Goal: Communication & Community: Answer question/provide support

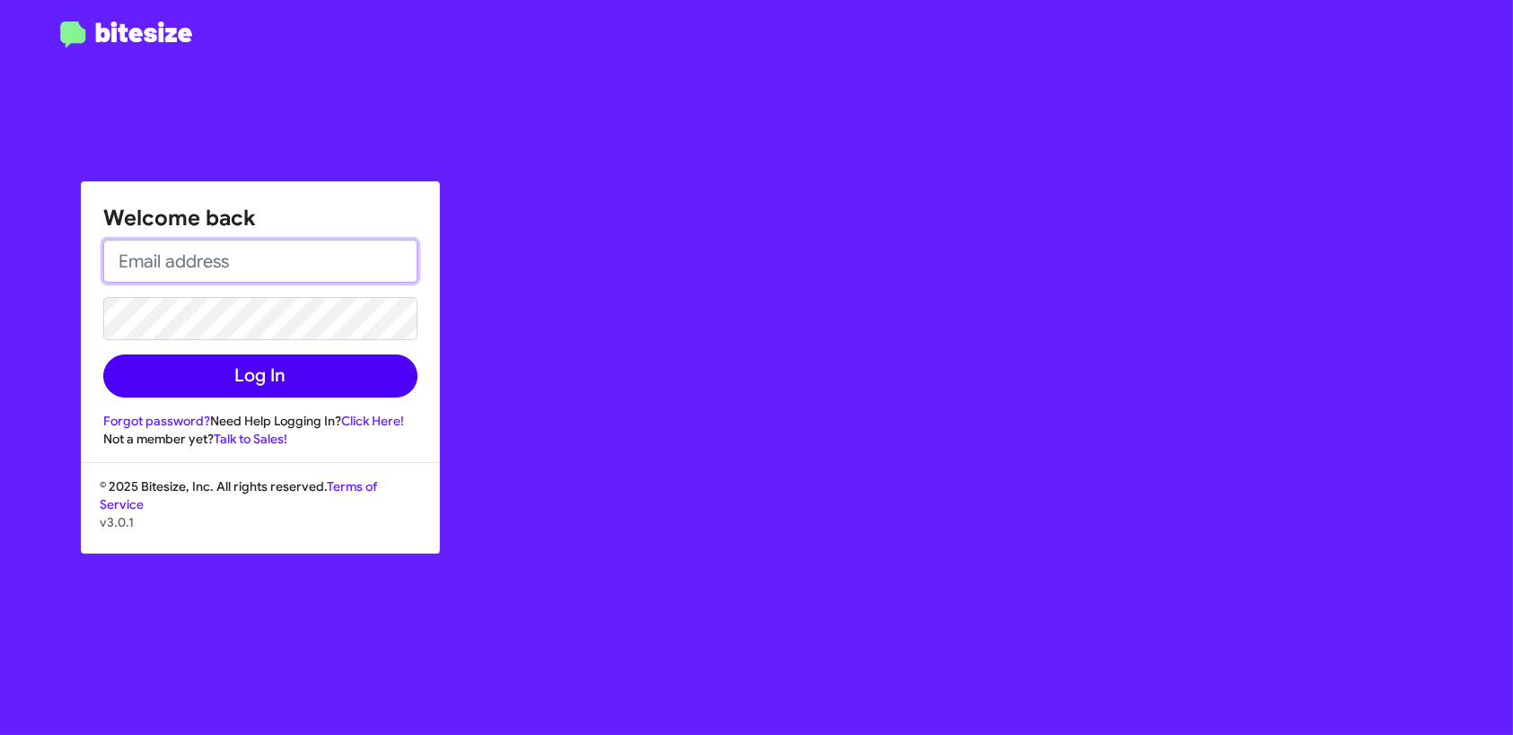
type input "[EMAIL_ADDRESS][DOMAIN_NAME]"
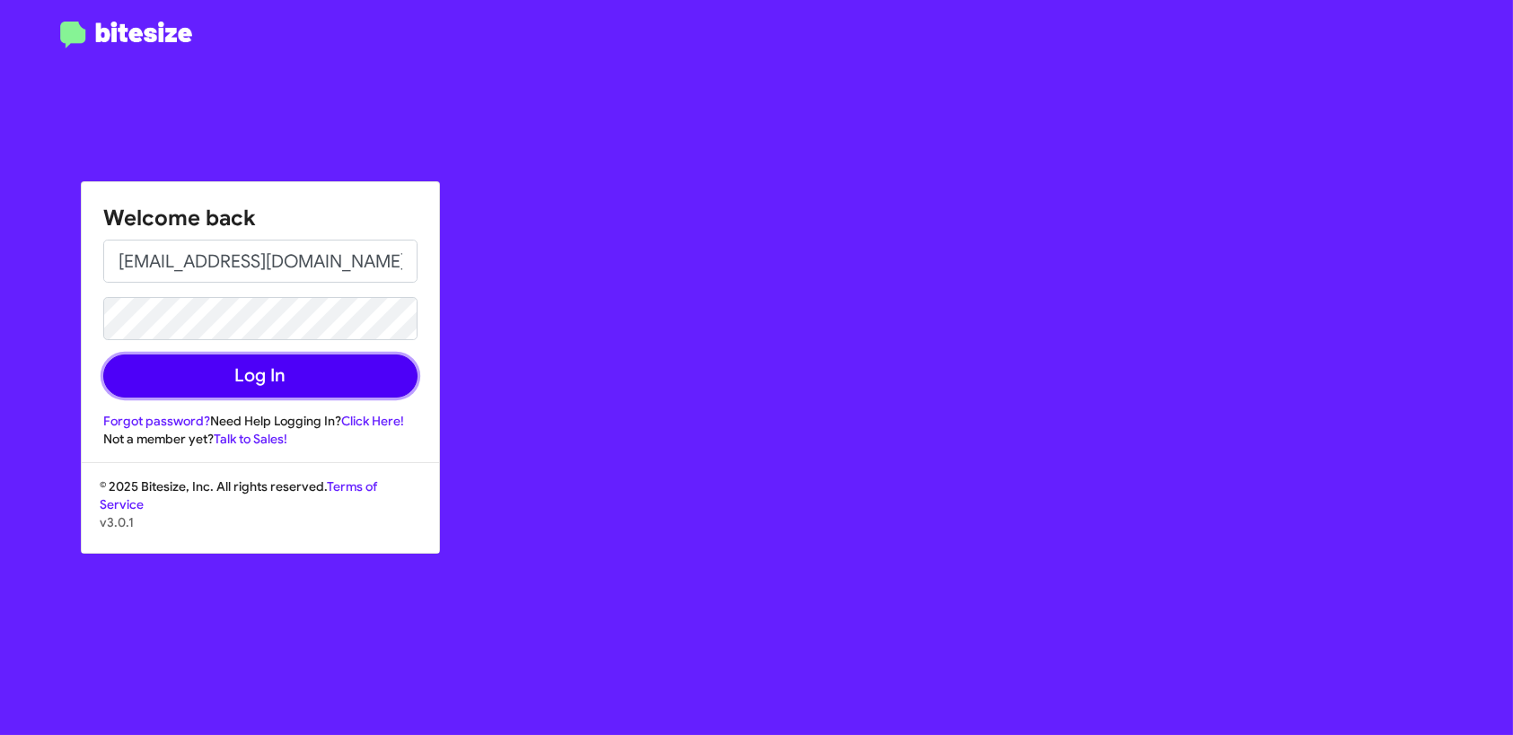
click at [325, 372] on button "Log In" at bounding box center [260, 376] width 314 height 43
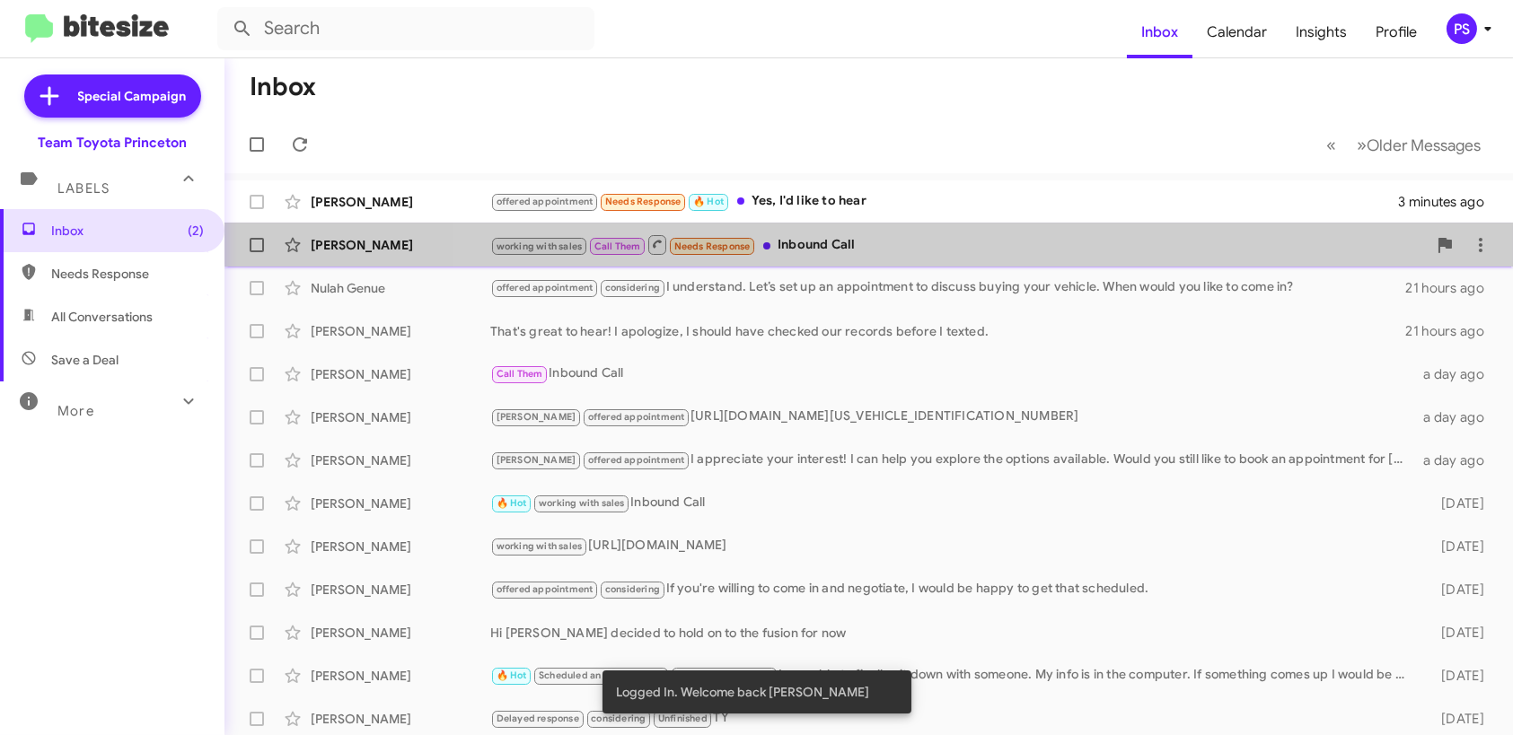
click at [980, 236] on div "working with sales Call Them Needs Response Inbound Call" at bounding box center [958, 244] width 936 height 22
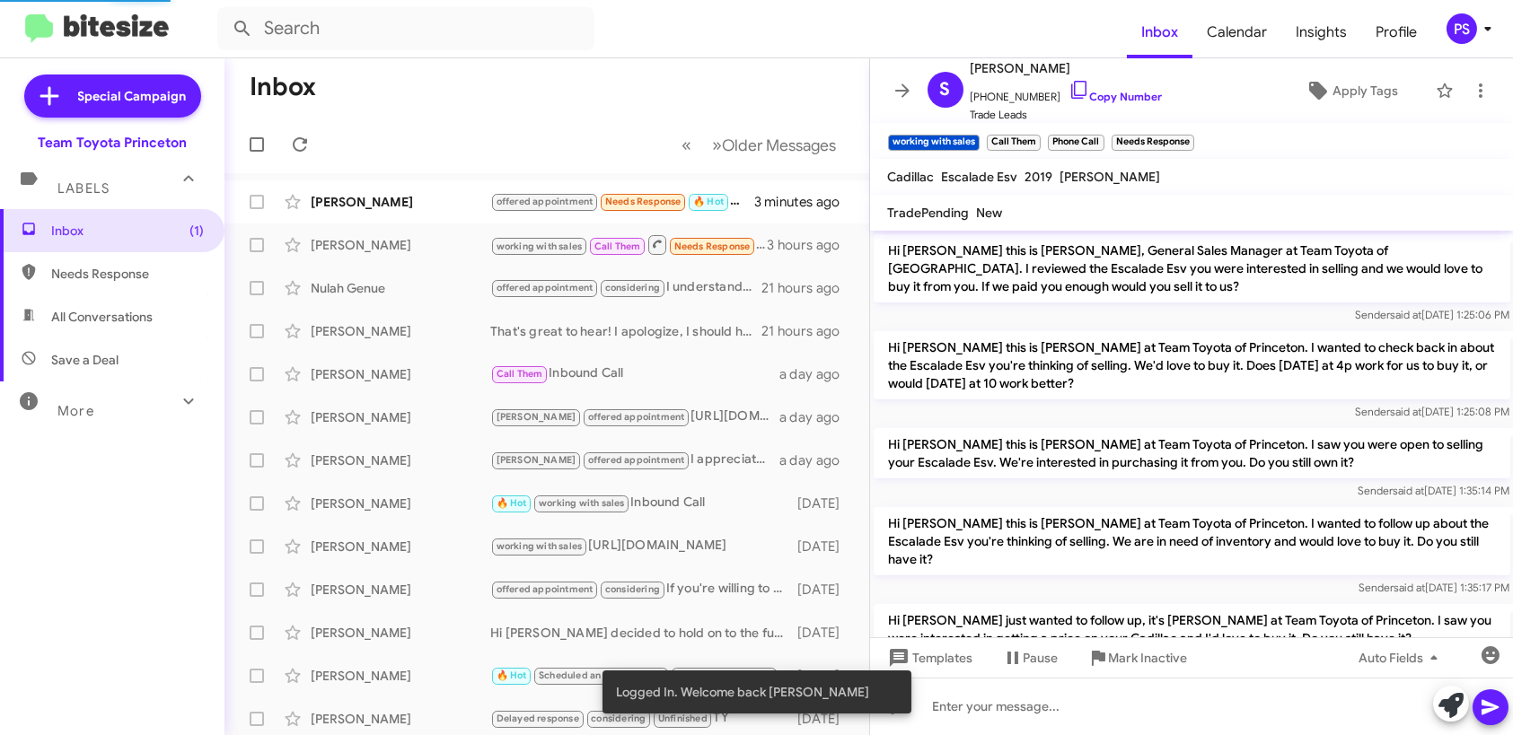
scroll to position [1082, 0]
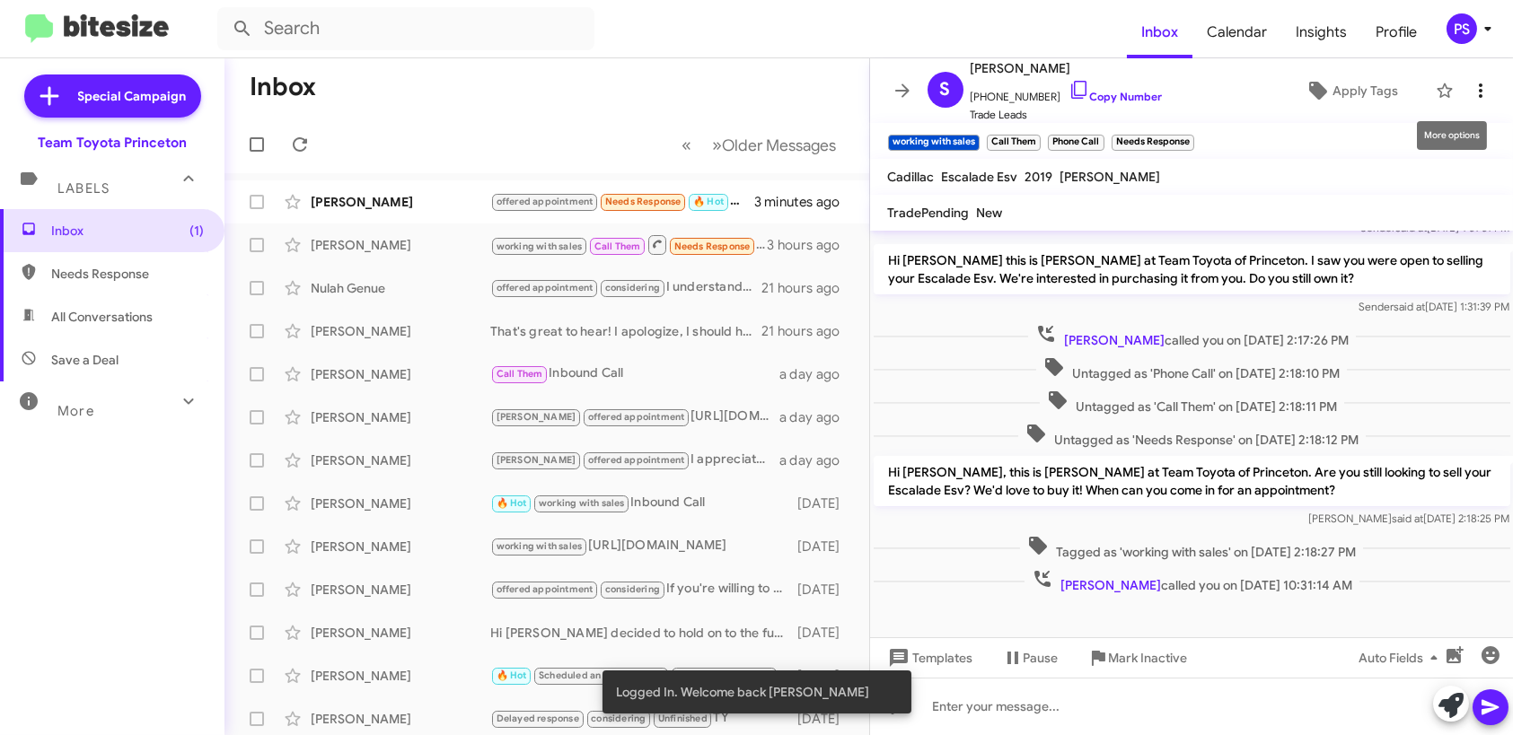
click at [1474, 95] on icon at bounding box center [1481, 91] width 22 height 22
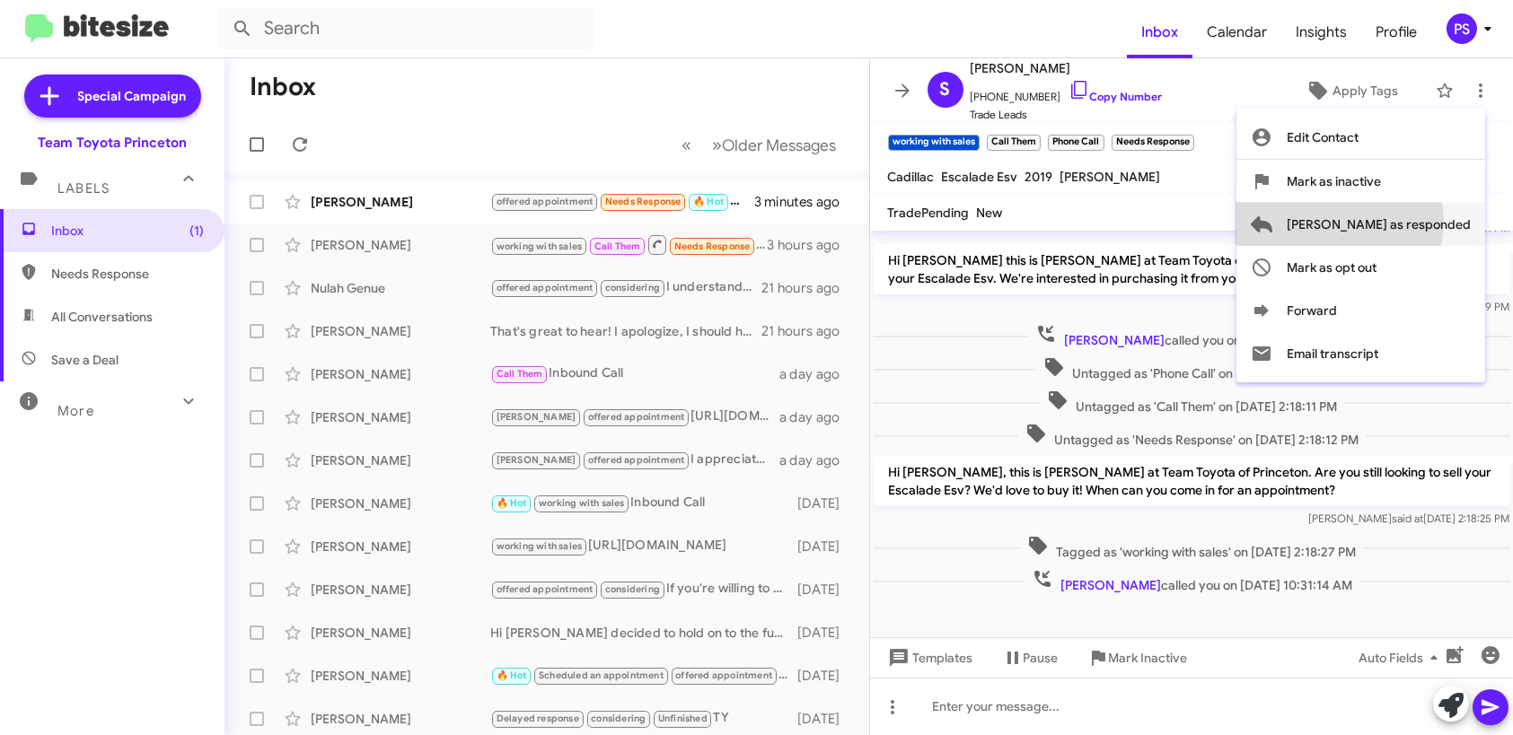
click at [1411, 222] on span "[PERSON_NAME] as responded" at bounding box center [1379, 224] width 184 height 43
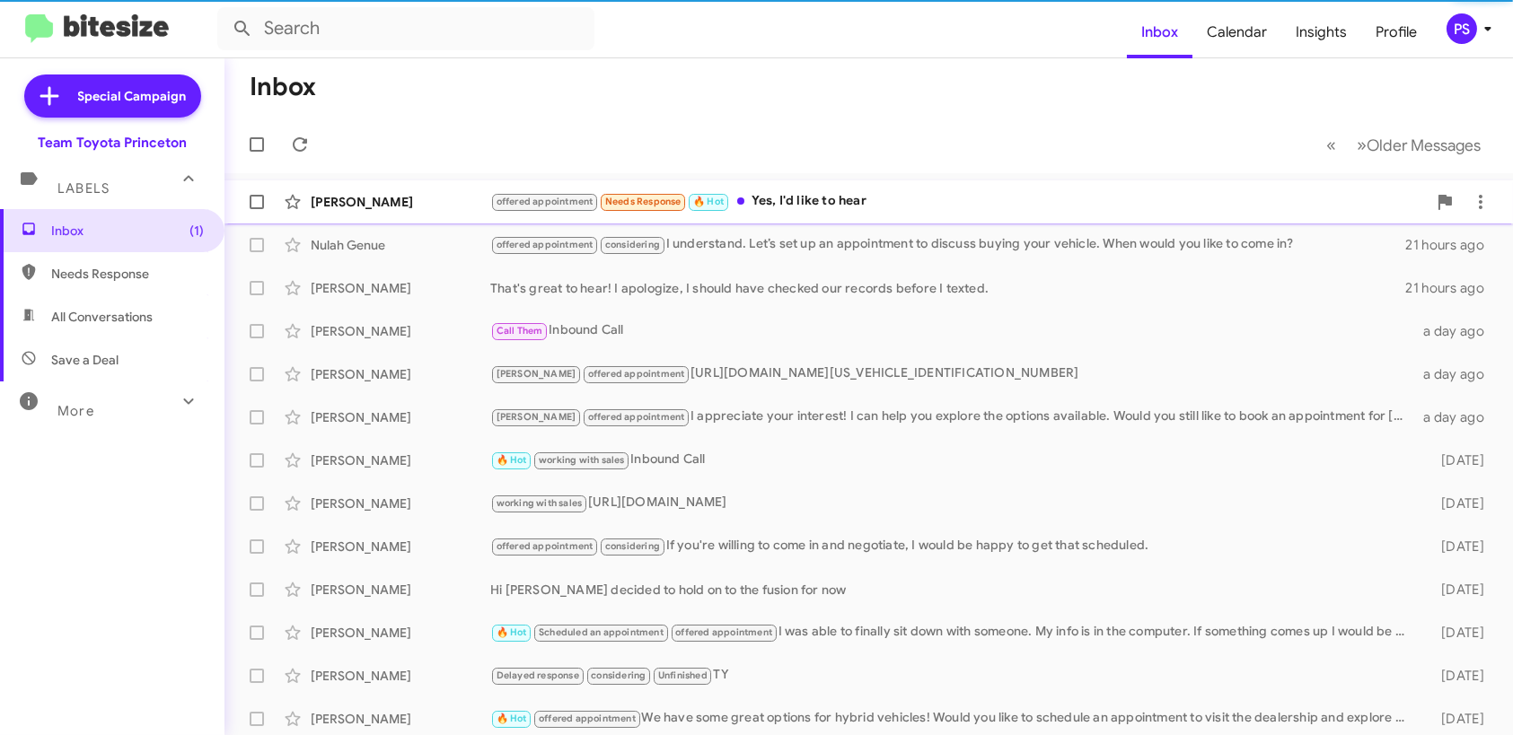
click at [874, 206] on div "offered appointment Needs Response 🔥 Hot Yes, I'd like to hear" at bounding box center [958, 201] width 936 height 21
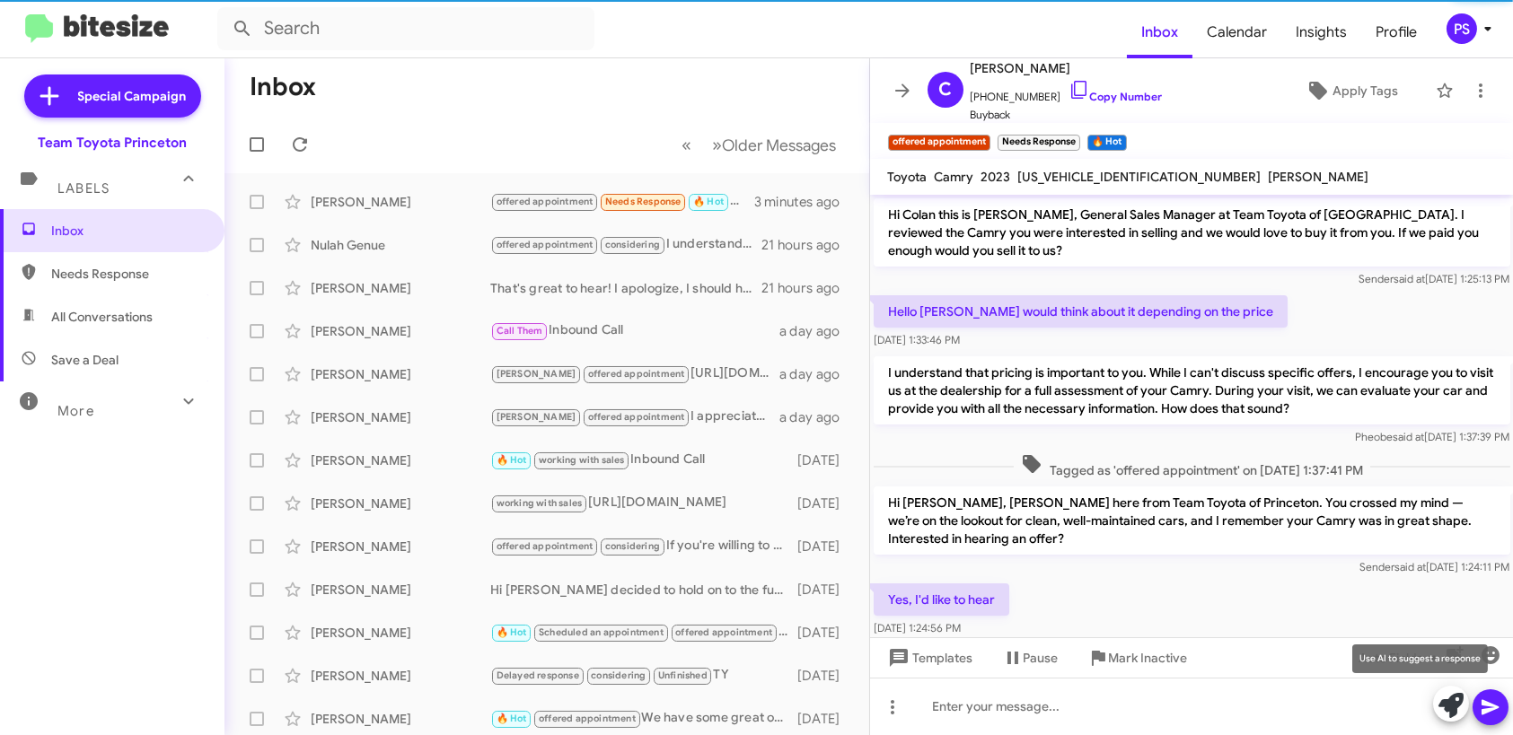
click at [1455, 719] on span at bounding box center [1450, 706] width 25 height 40
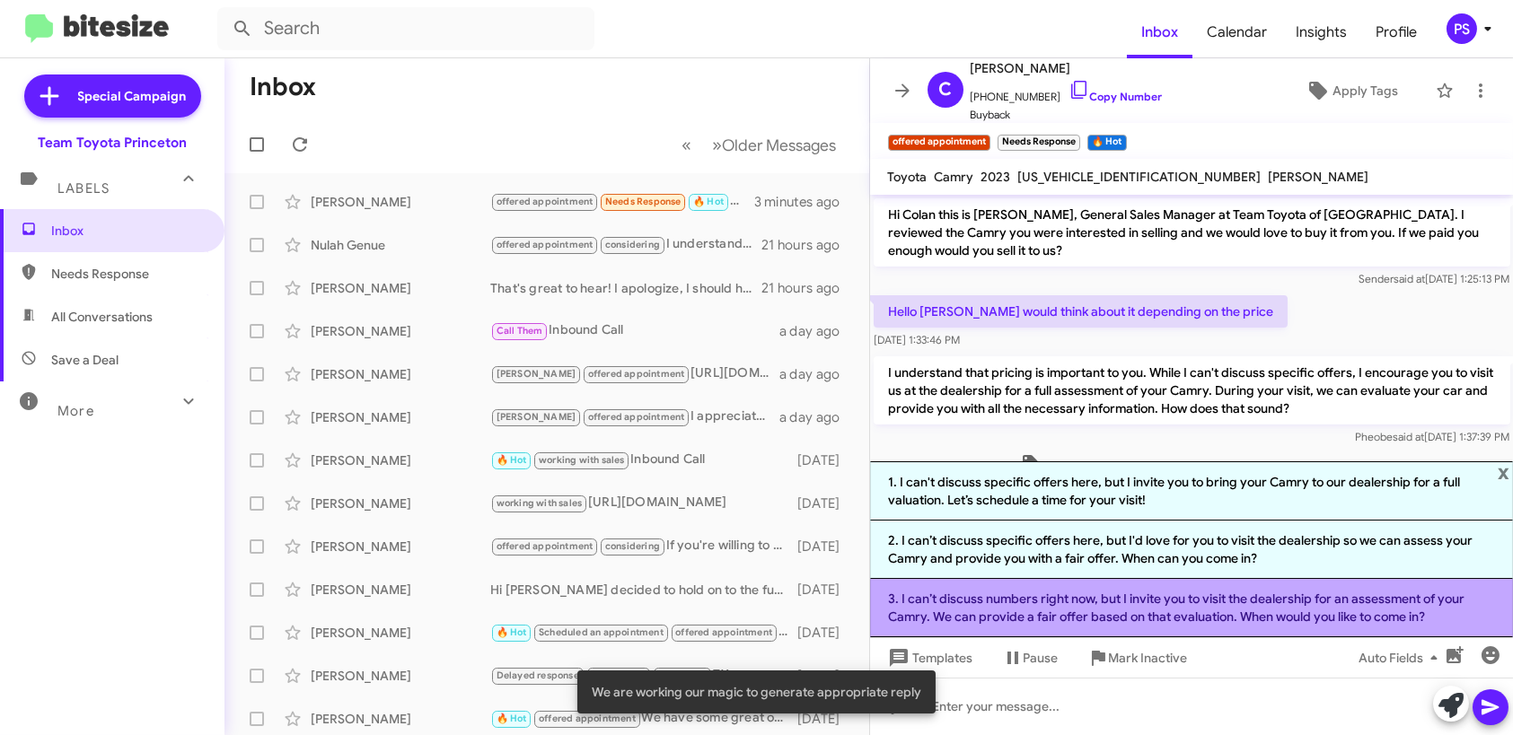
click at [1199, 610] on li "3. I can’t discuss numbers right now, but I invite you to visit the dealership …" at bounding box center [1192, 608] width 644 height 58
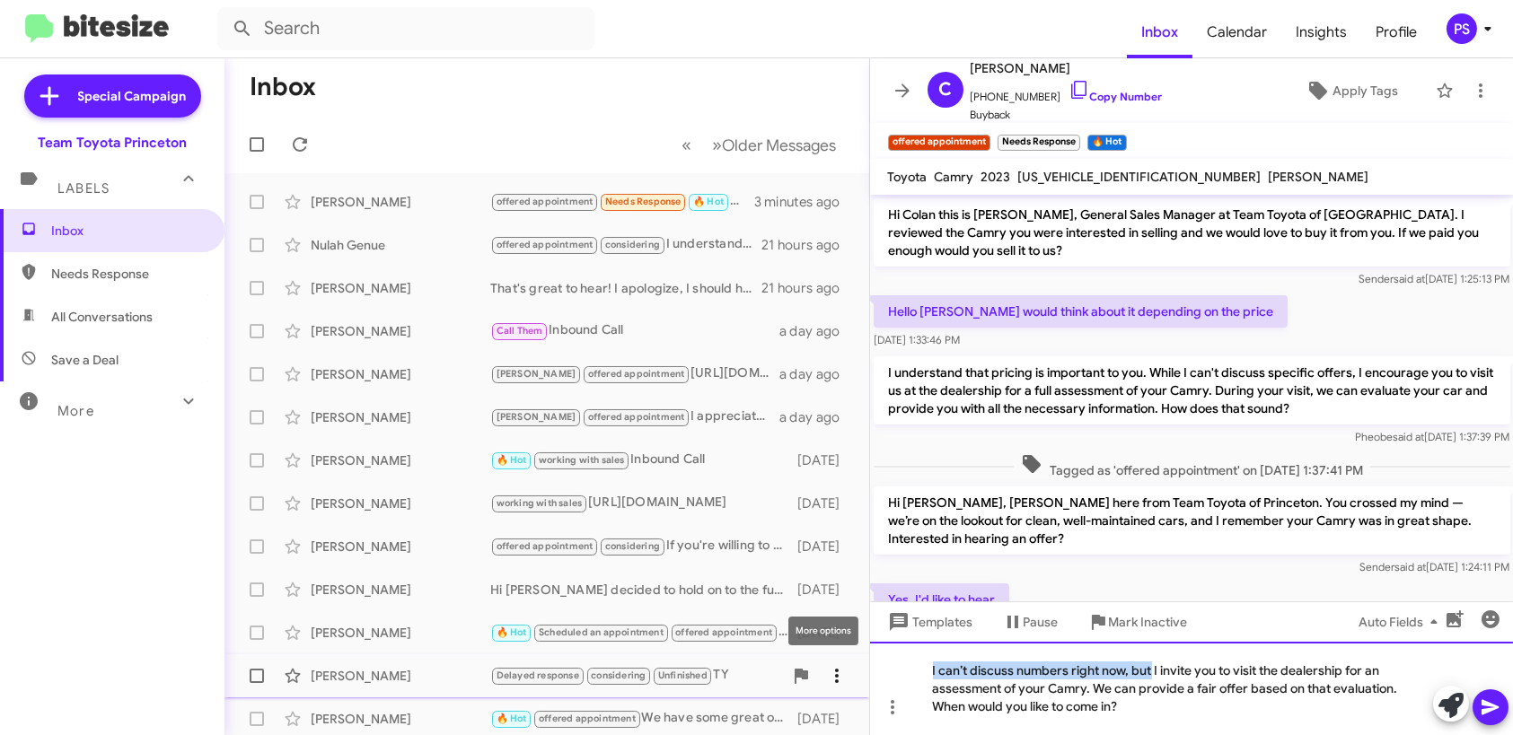
drag, startPoint x: 1152, startPoint y: 676, endPoint x: 814, endPoint y: 665, distance: 337.7
click at [814, 665] on div "Inbox « Previous » Next Older Messages [PERSON_NAME] offered appointment Needs …" at bounding box center [868, 396] width 1288 height 677
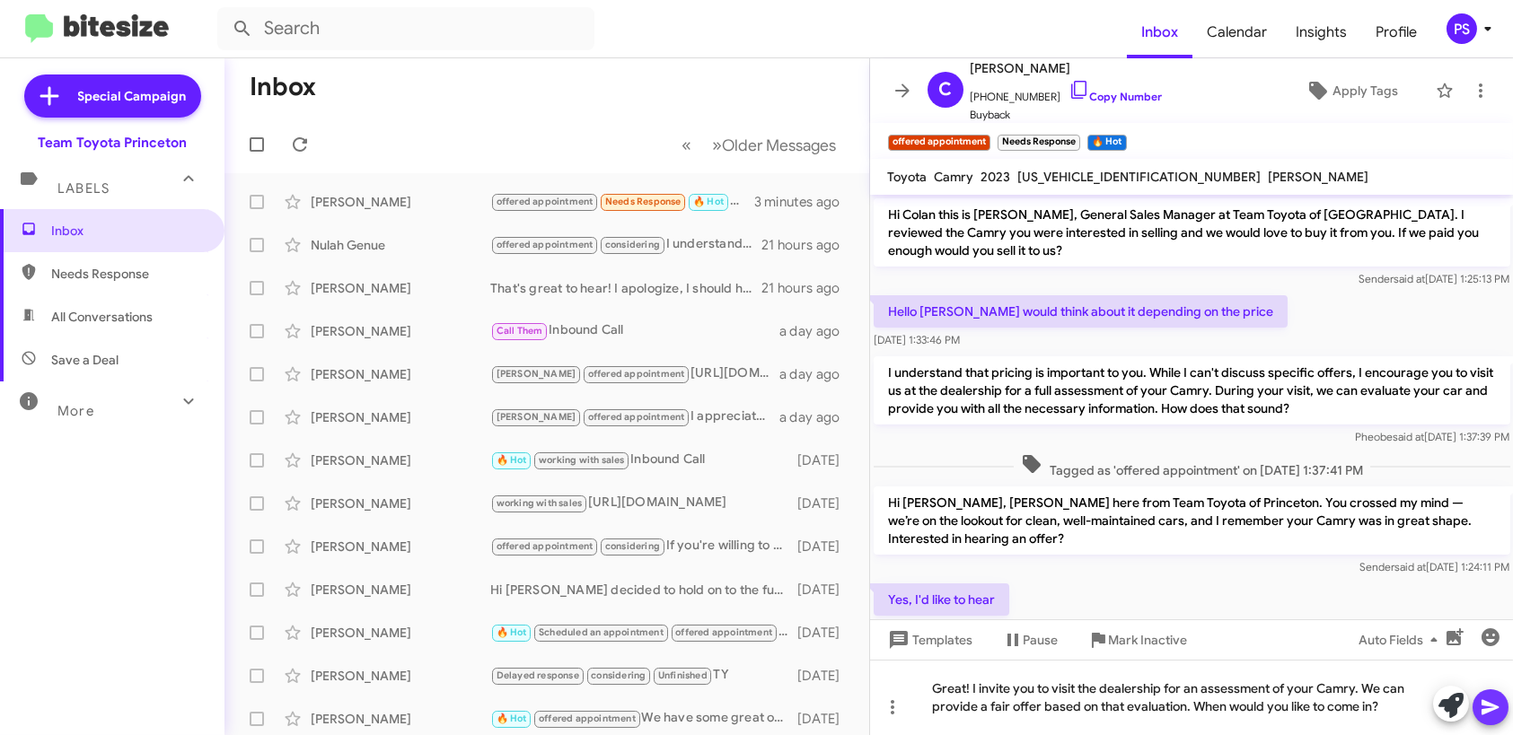
click at [1488, 698] on icon at bounding box center [1491, 708] width 22 height 22
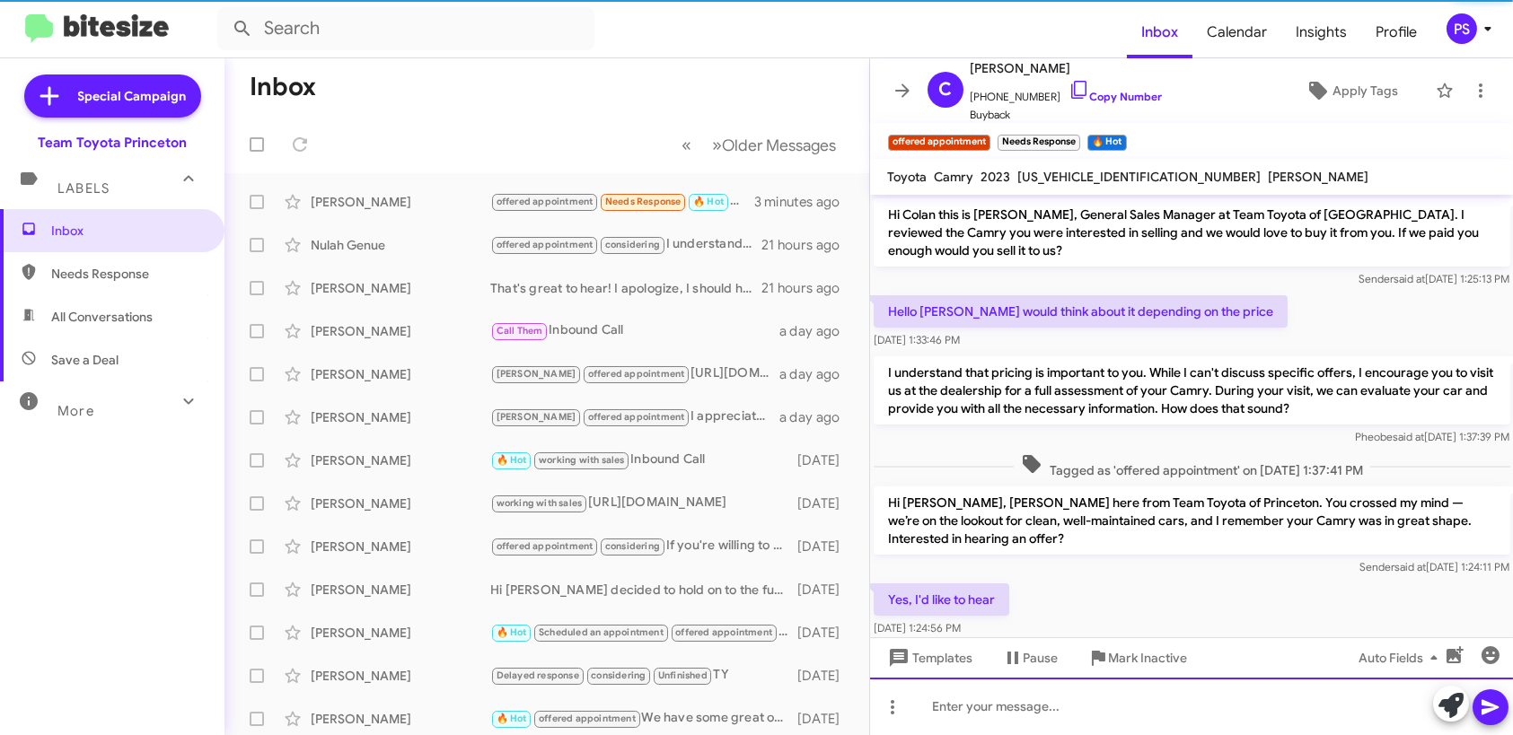
scroll to position [113, 0]
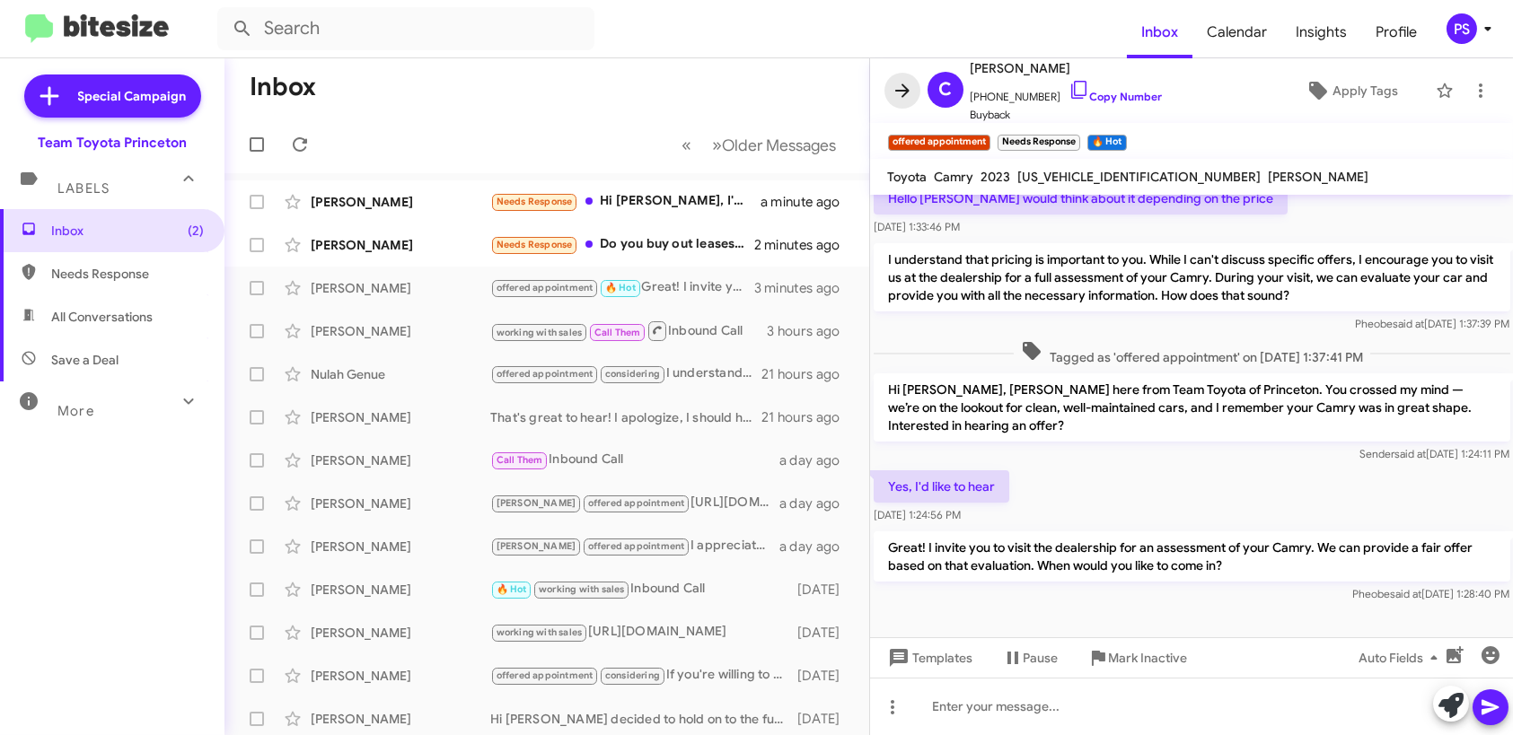
click at [909, 92] on icon at bounding box center [903, 91] width 22 height 22
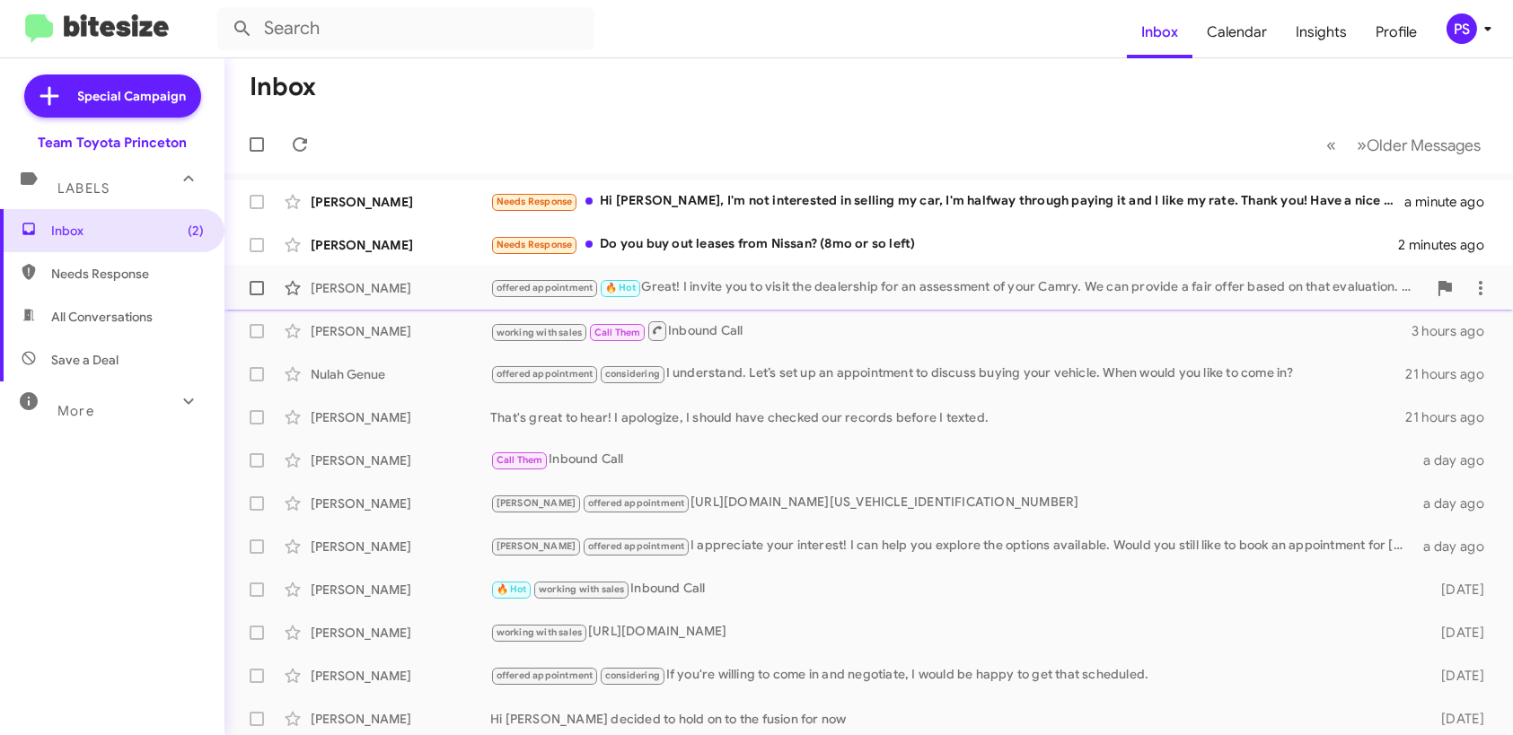
click at [771, 294] on div "offered appointment 🔥 Hot Great! I invite you to visit the dealership for an as…" at bounding box center [958, 287] width 936 height 21
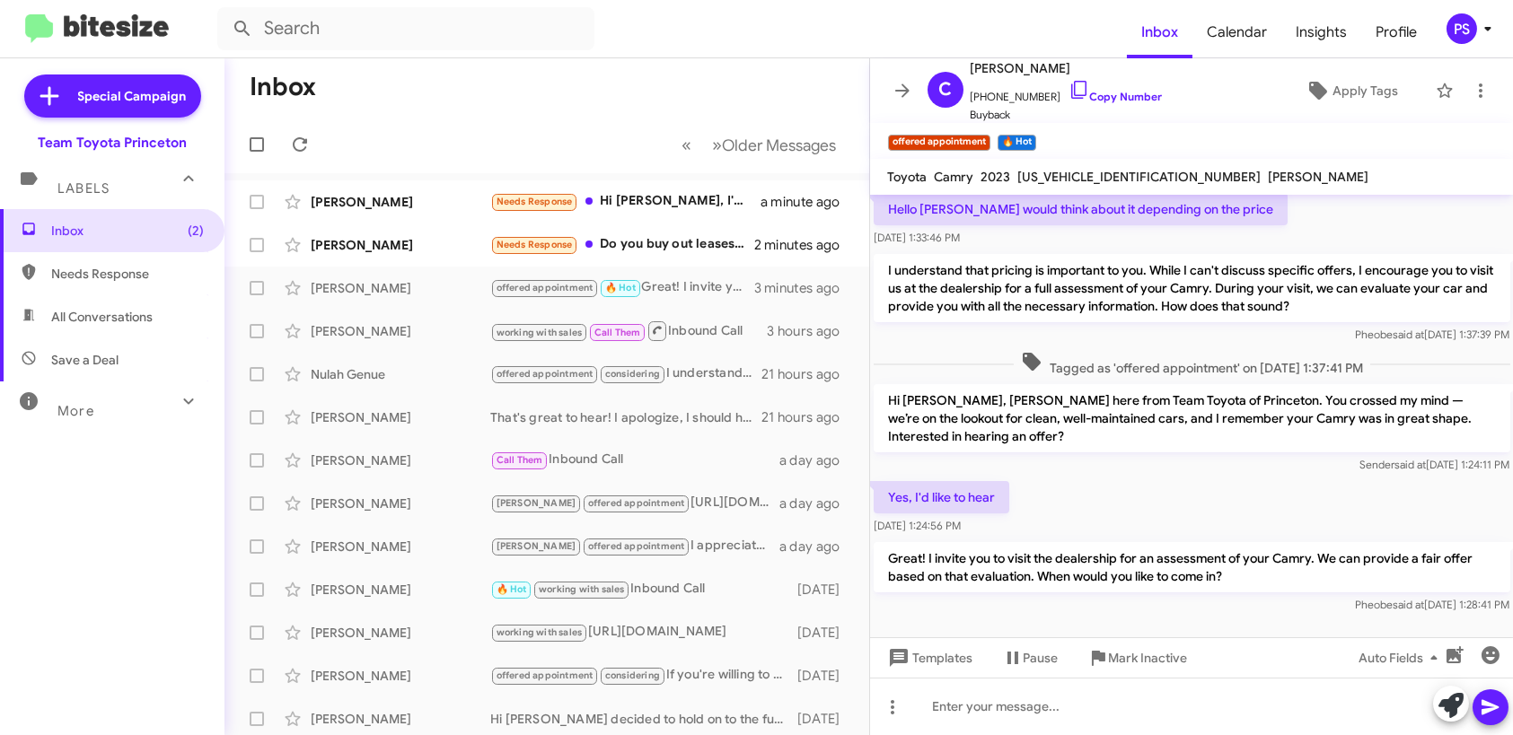
scroll to position [113, 0]
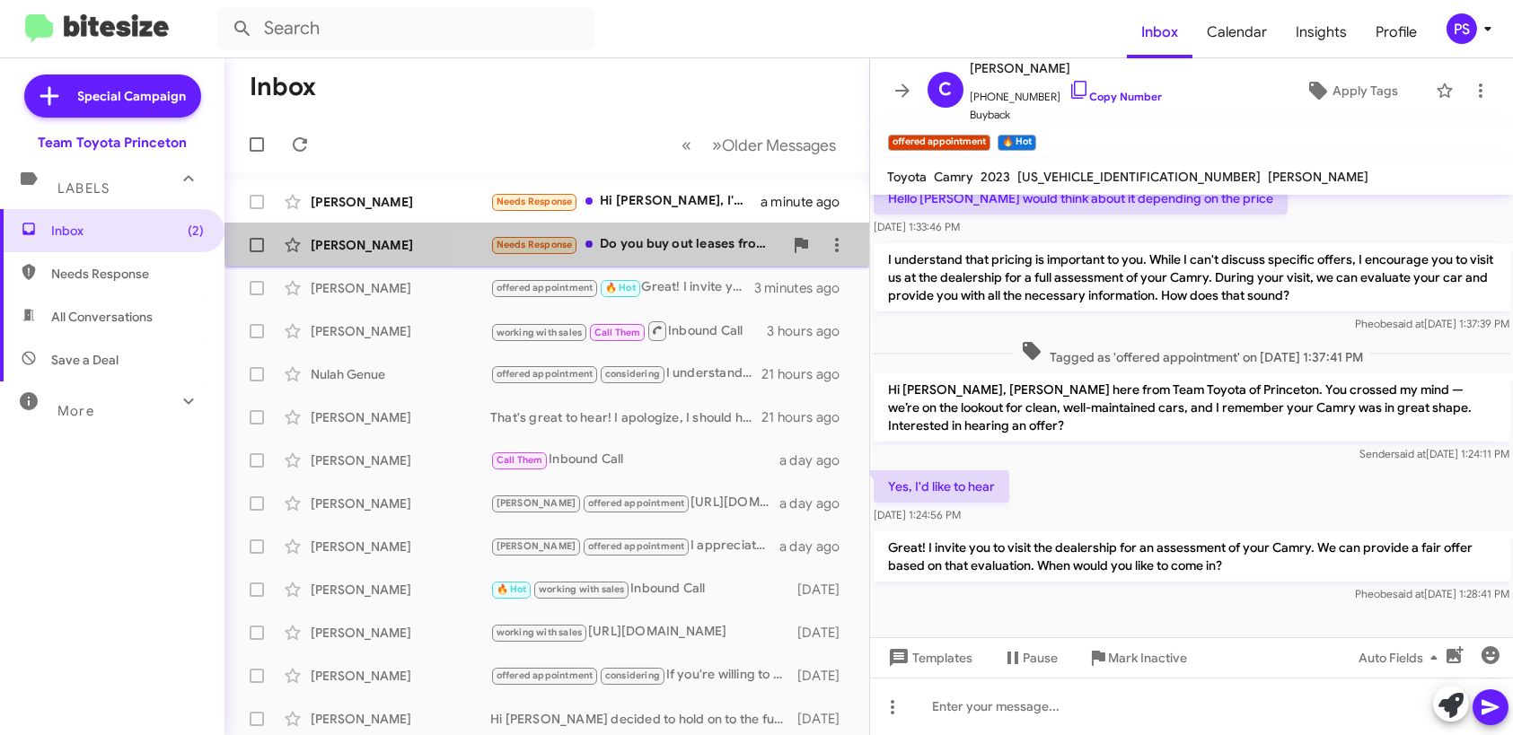
click at [673, 231] on div "[PERSON_NAME] Needs Response Do you buy out leases from Nissan? (8mo or so left…" at bounding box center [547, 245] width 616 height 36
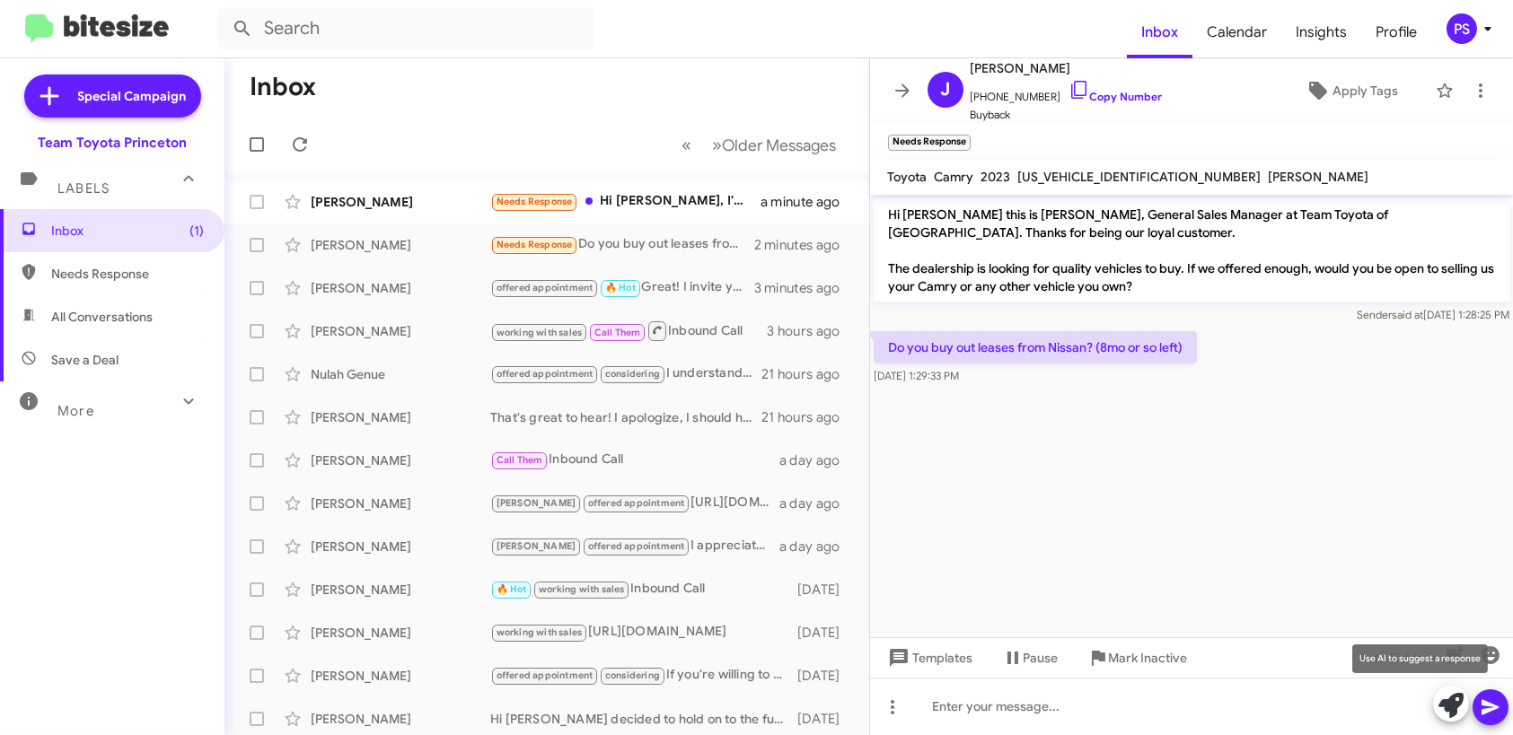
click at [1468, 711] on div at bounding box center [1470, 706] width 75 height 40
click at [1436, 709] on button at bounding box center [1451, 704] width 36 height 36
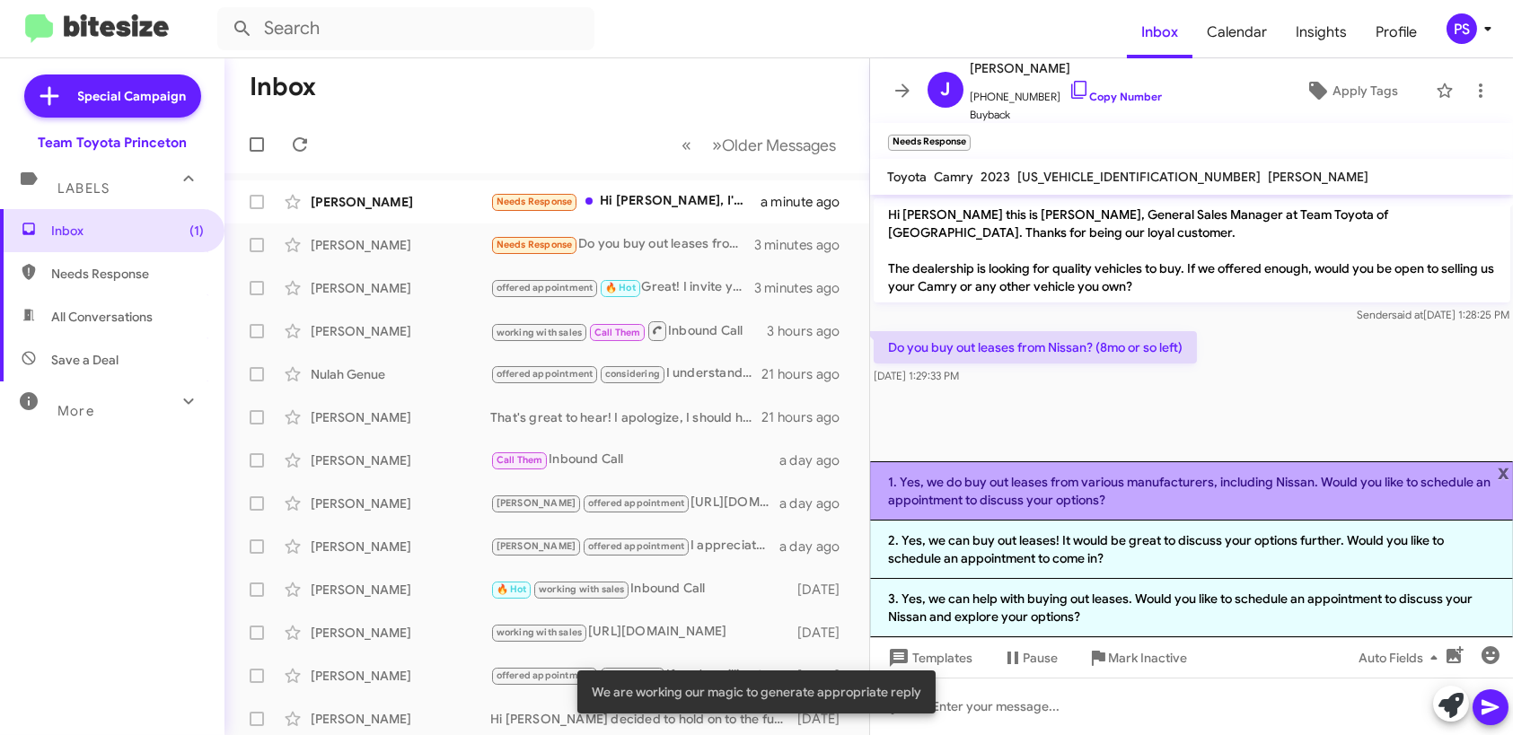
click at [976, 502] on li "1. Yes, we do buy out leases from various manufacturers, including Nissan. Woul…" at bounding box center [1192, 490] width 644 height 59
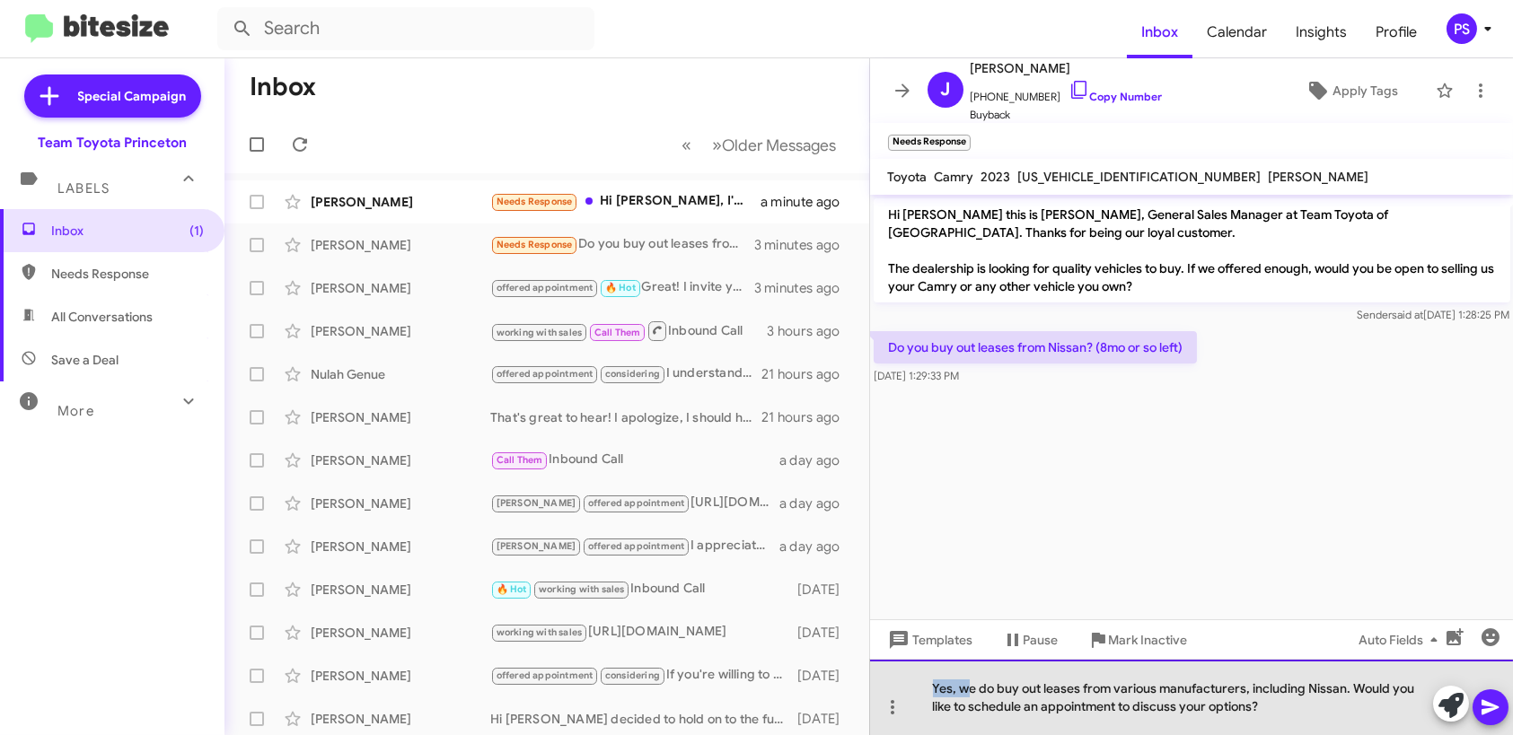
drag, startPoint x: 968, startPoint y: 686, endPoint x: 907, endPoint y: 688, distance: 61.1
click at [907, 688] on div "Yes, we do buy out leases from various manufacturers, including Nissan. Would y…" at bounding box center [1192, 697] width 644 height 75
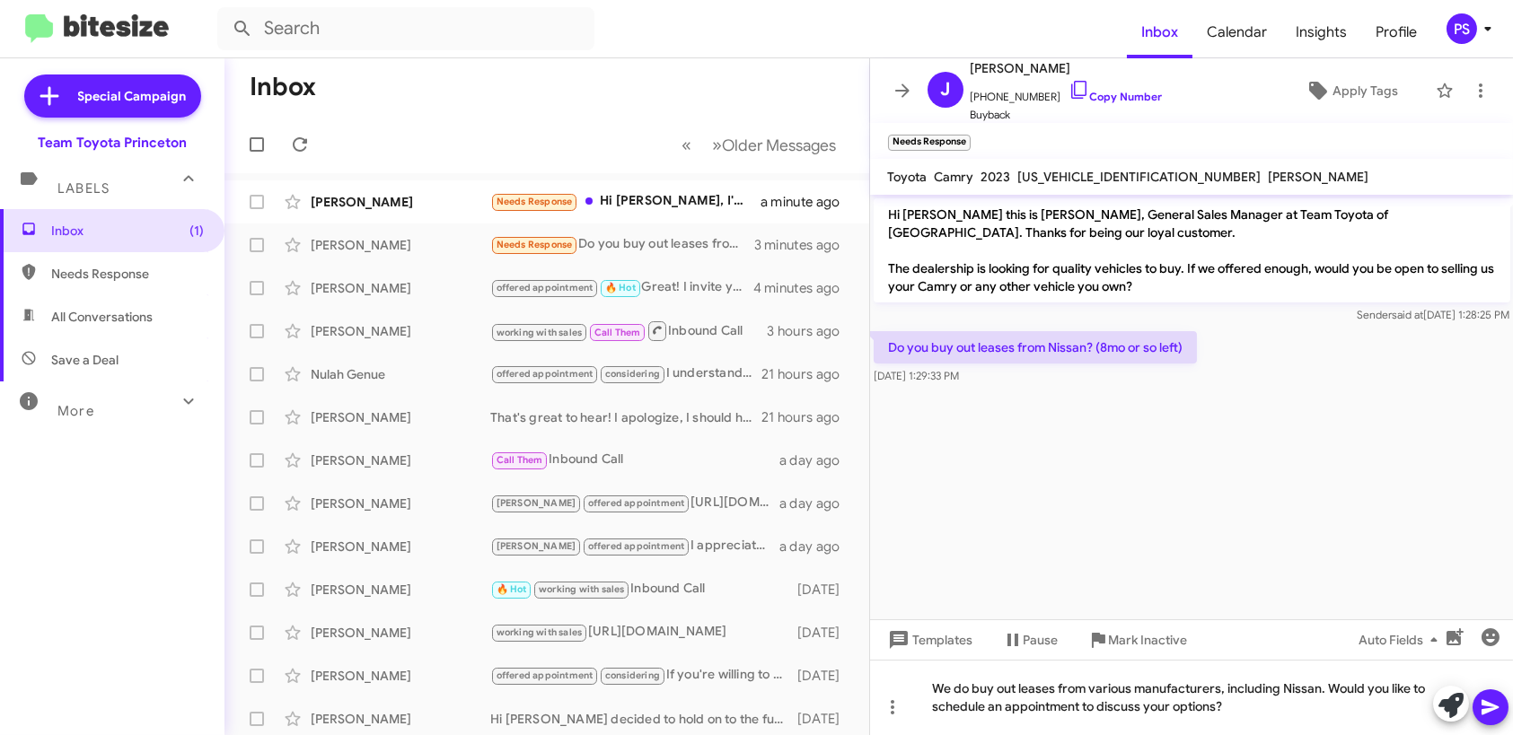
click at [1480, 707] on icon at bounding box center [1491, 708] width 22 height 22
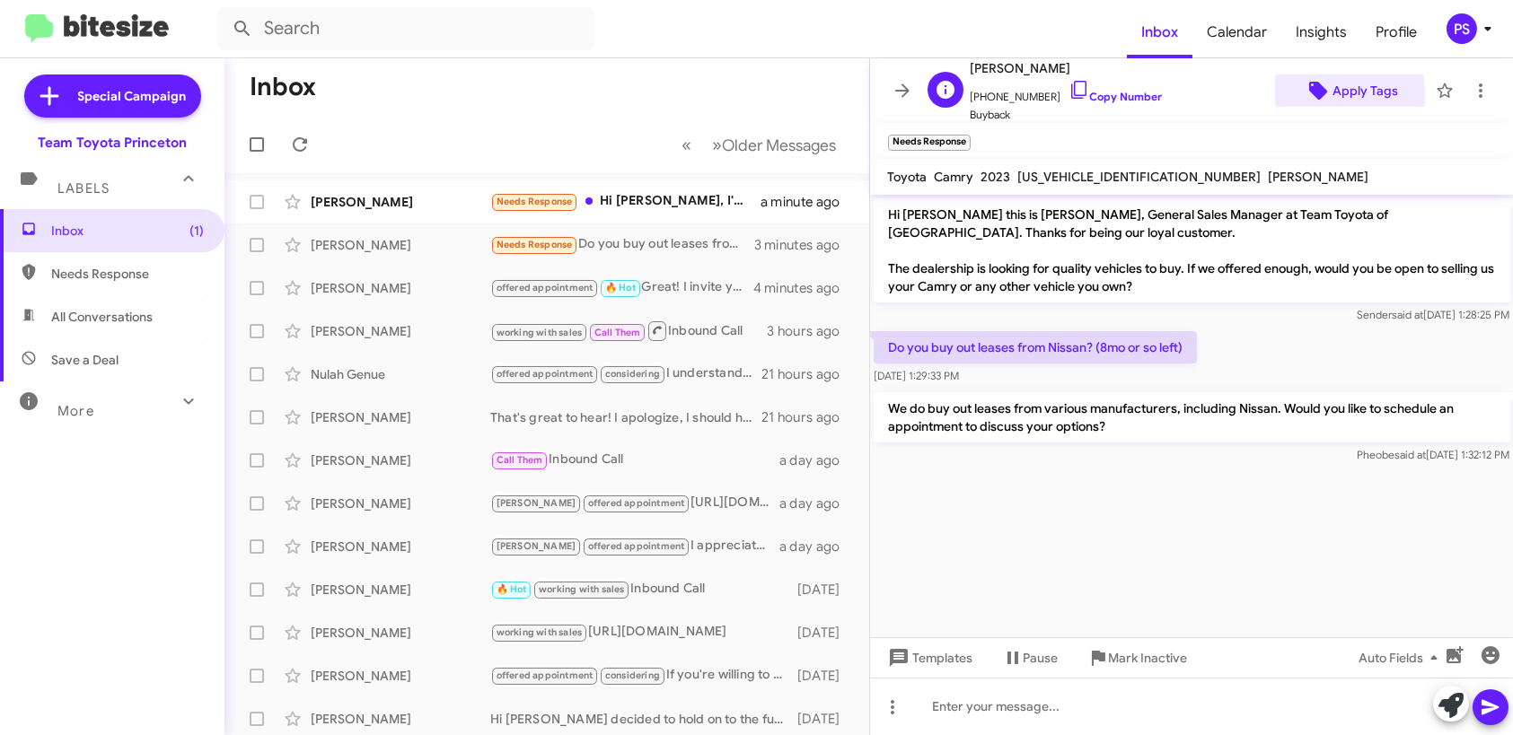
click at [1290, 95] on span "Apply Tags" at bounding box center [1350, 91] width 123 height 32
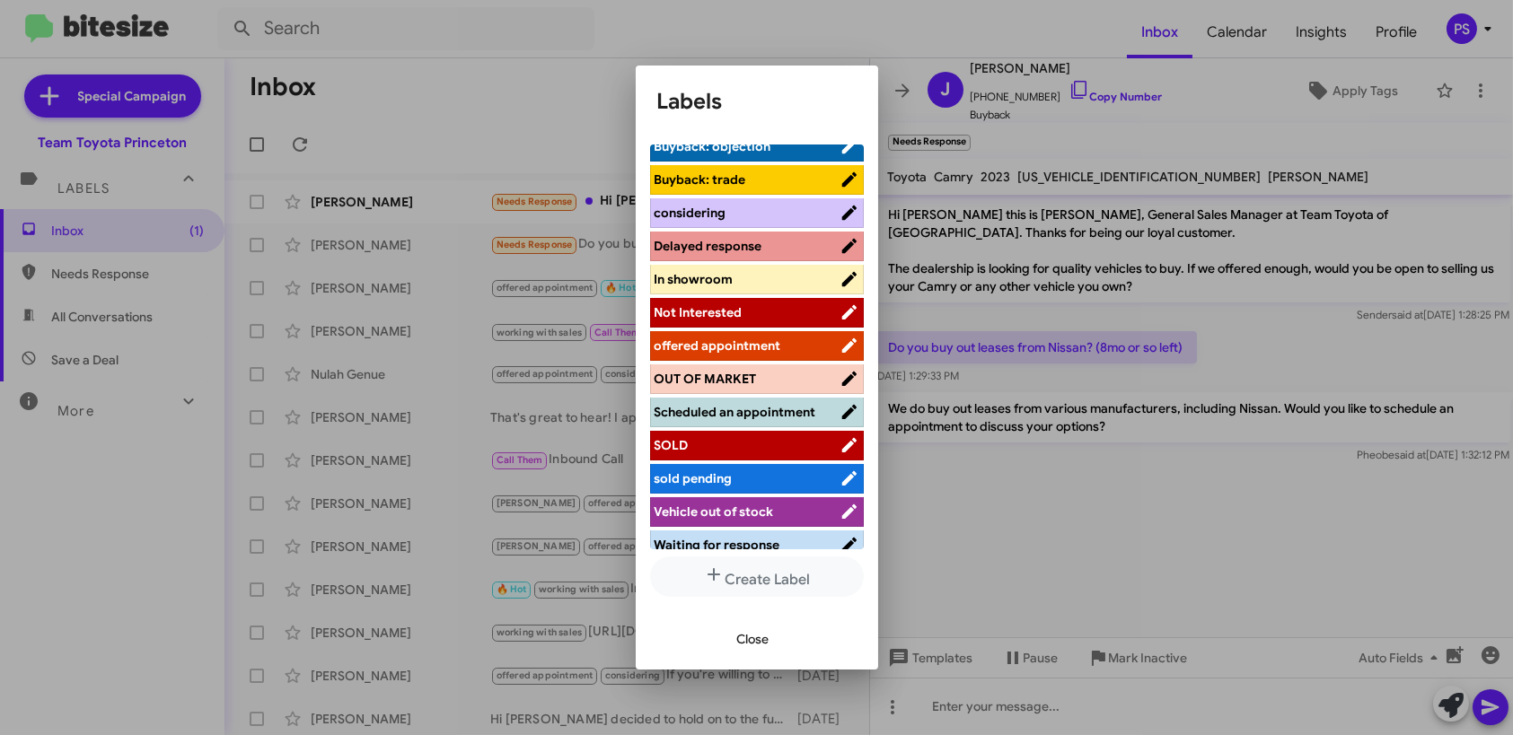
click at [795, 345] on span "offered appointment" at bounding box center [746, 346] width 185 height 18
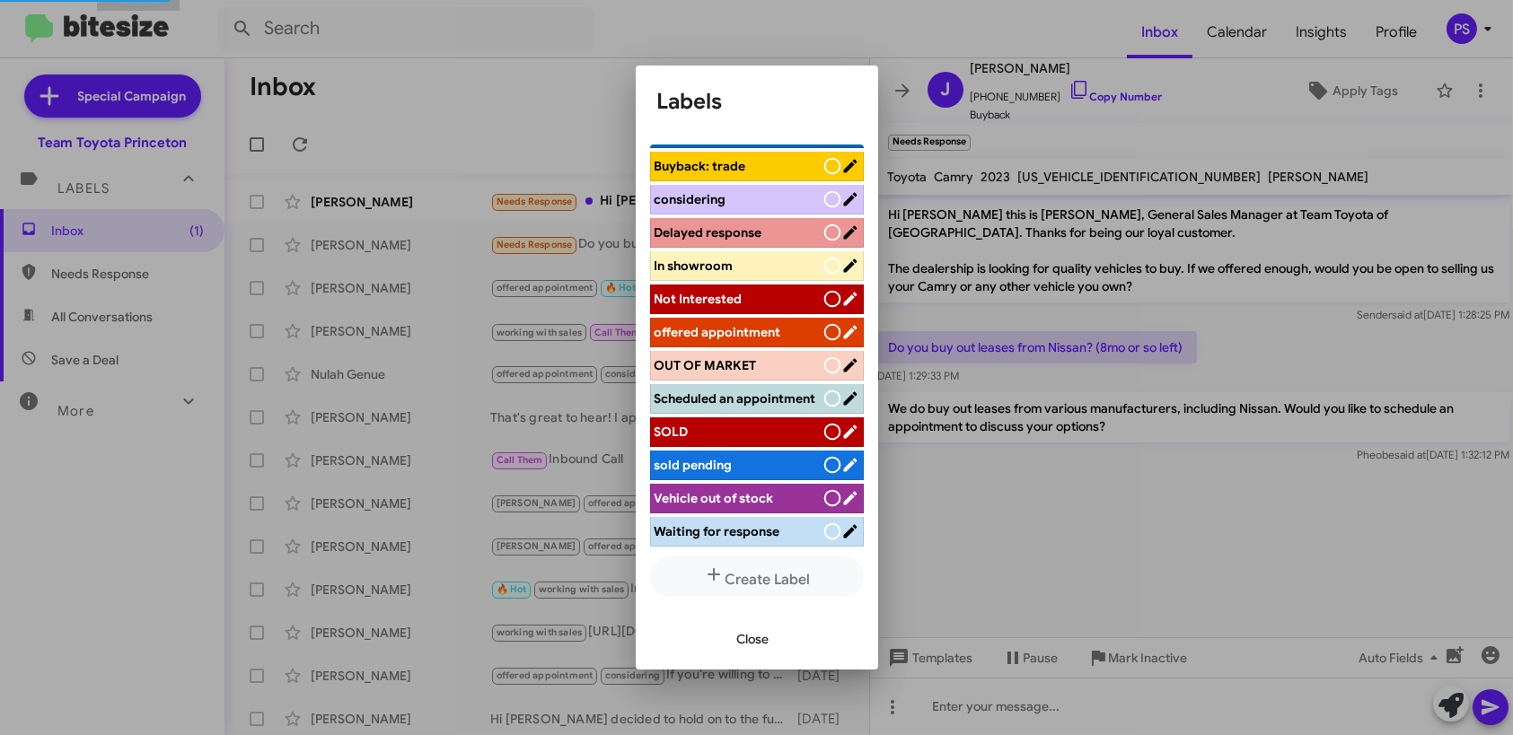
scroll to position [180, 0]
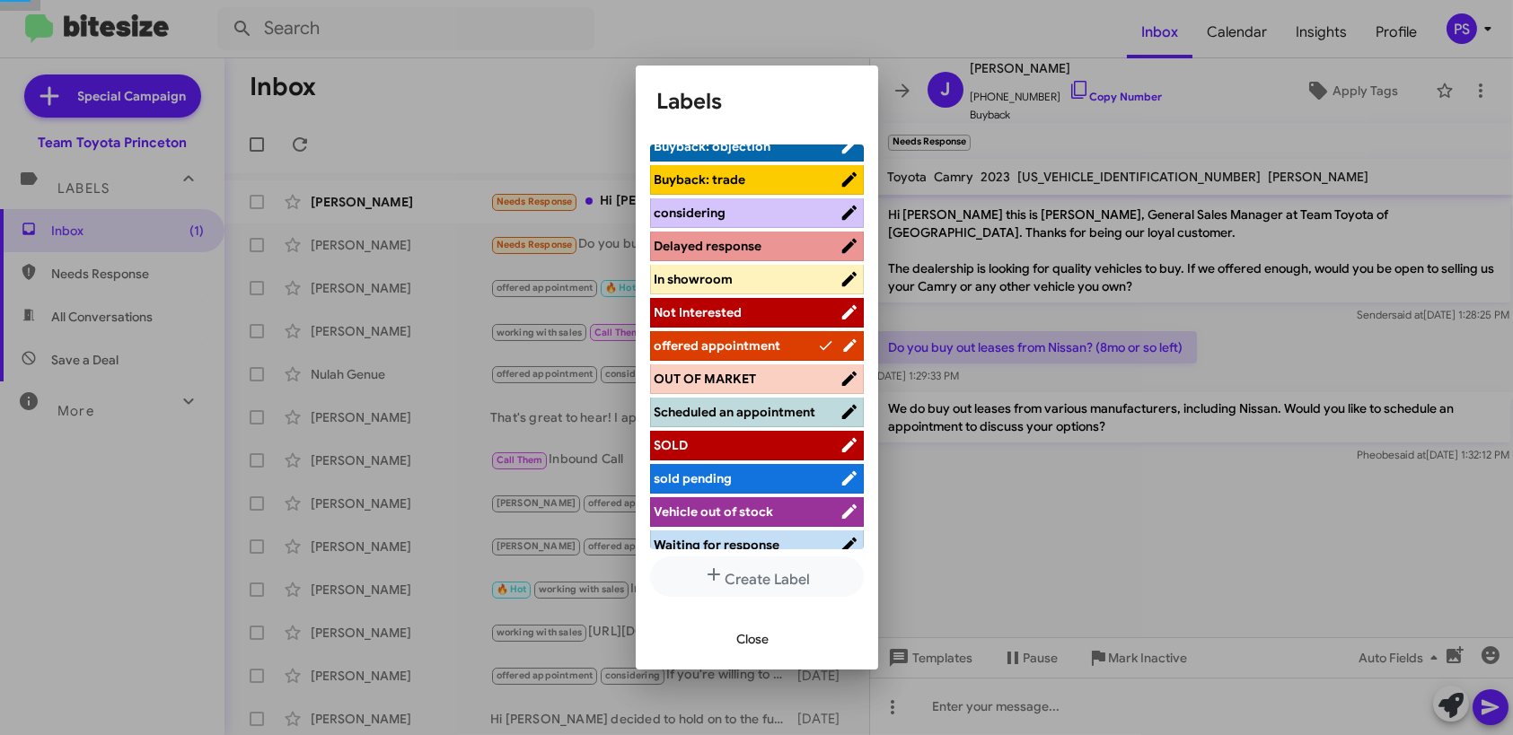
click at [763, 642] on span "Close" at bounding box center [753, 639] width 32 height 32
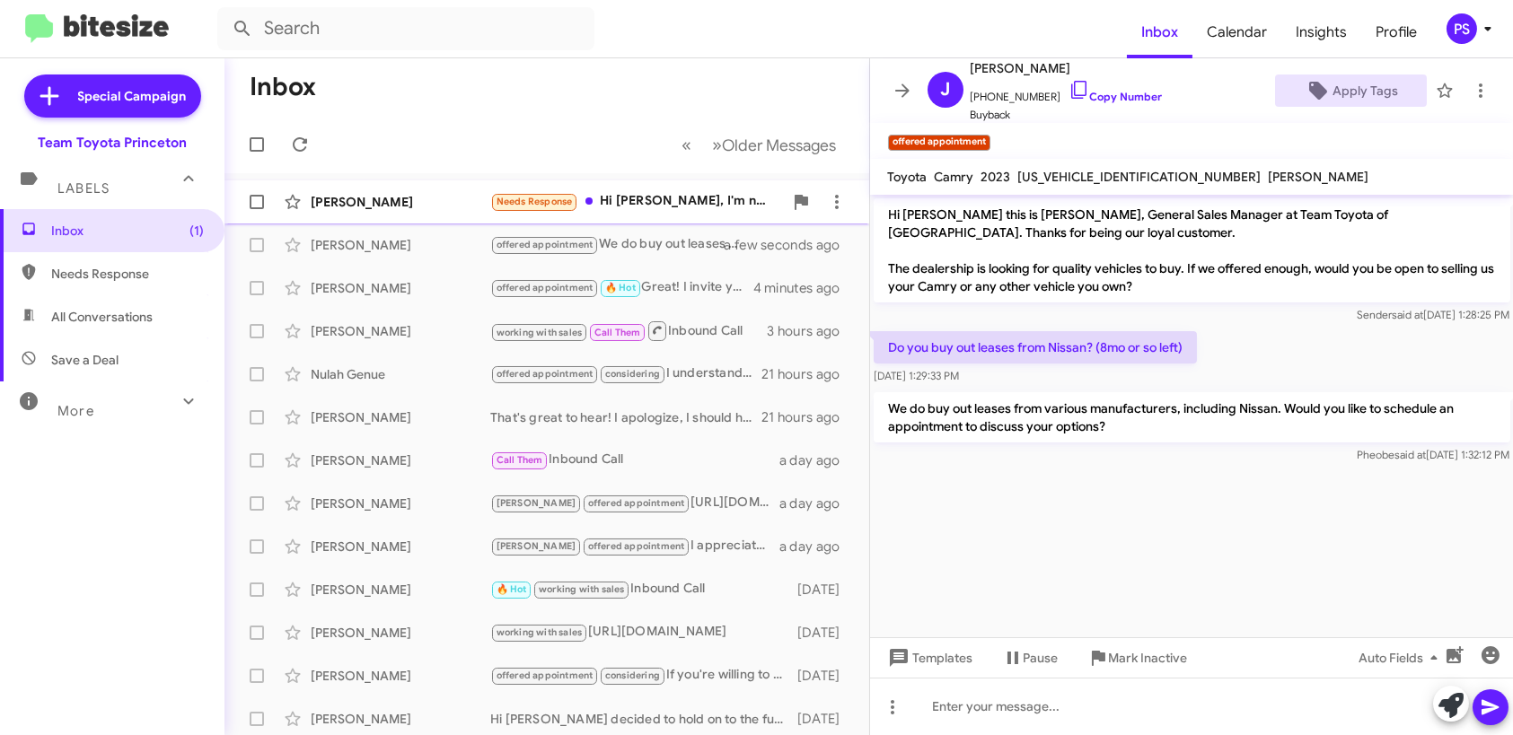
click at [680, 195] on div "Needs Response Hi [PERSON_NAME], I'm not interested in selling my car, I'm half…" at bounding box center [636, 201] width 293 height 21
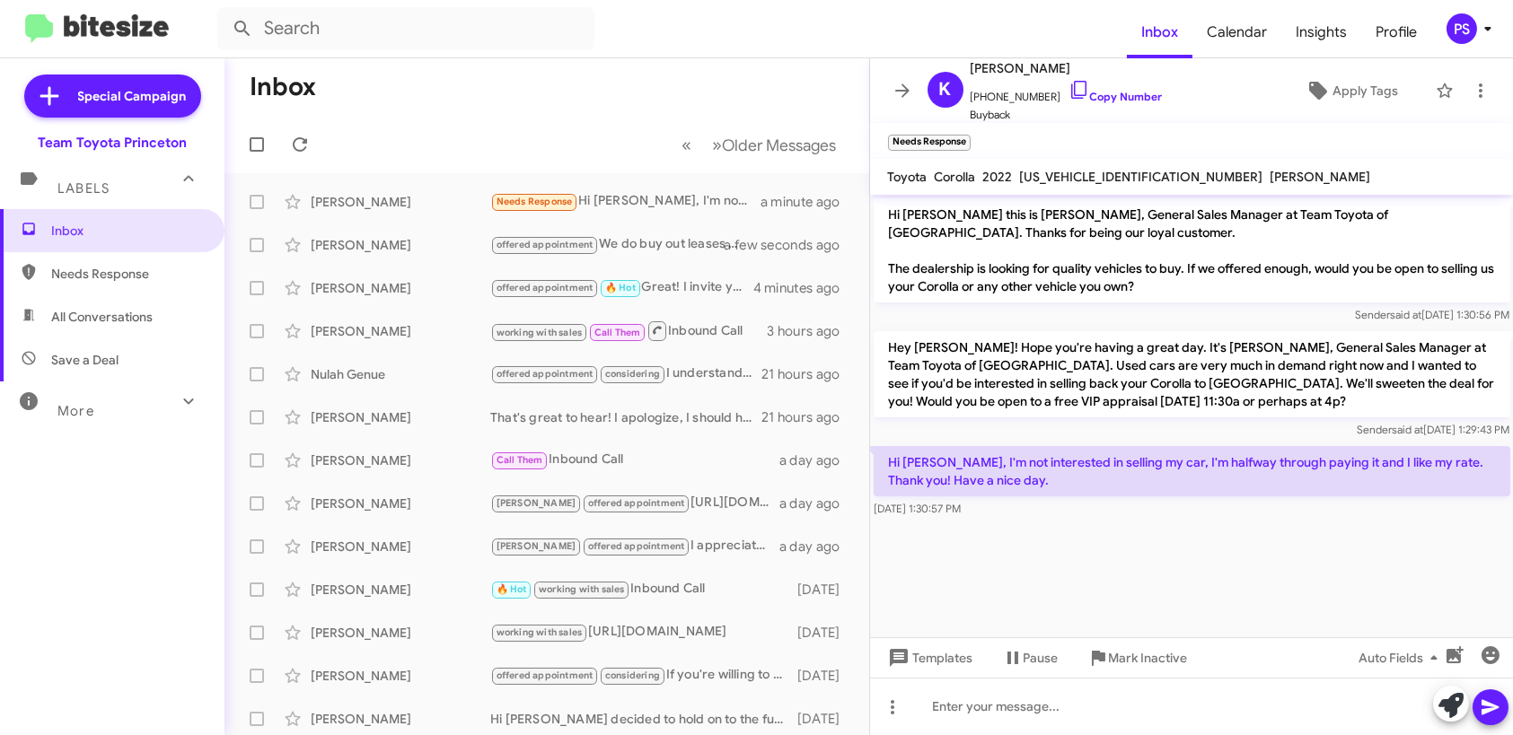
drag, startPoint x: 1153, startPoint y: 455, endPoint x: 1391, endPoint y: 469, distance: 238.3
click at [1391, 469] on p "Hi [PERSON_NAME], I'm not interested in selling my car, I'm halfway through pay…" at bounding box center [1192, 471] width 637 height 50
click at [1470, 88] on icon at bounding box center [1481, 91] width 22 height 22
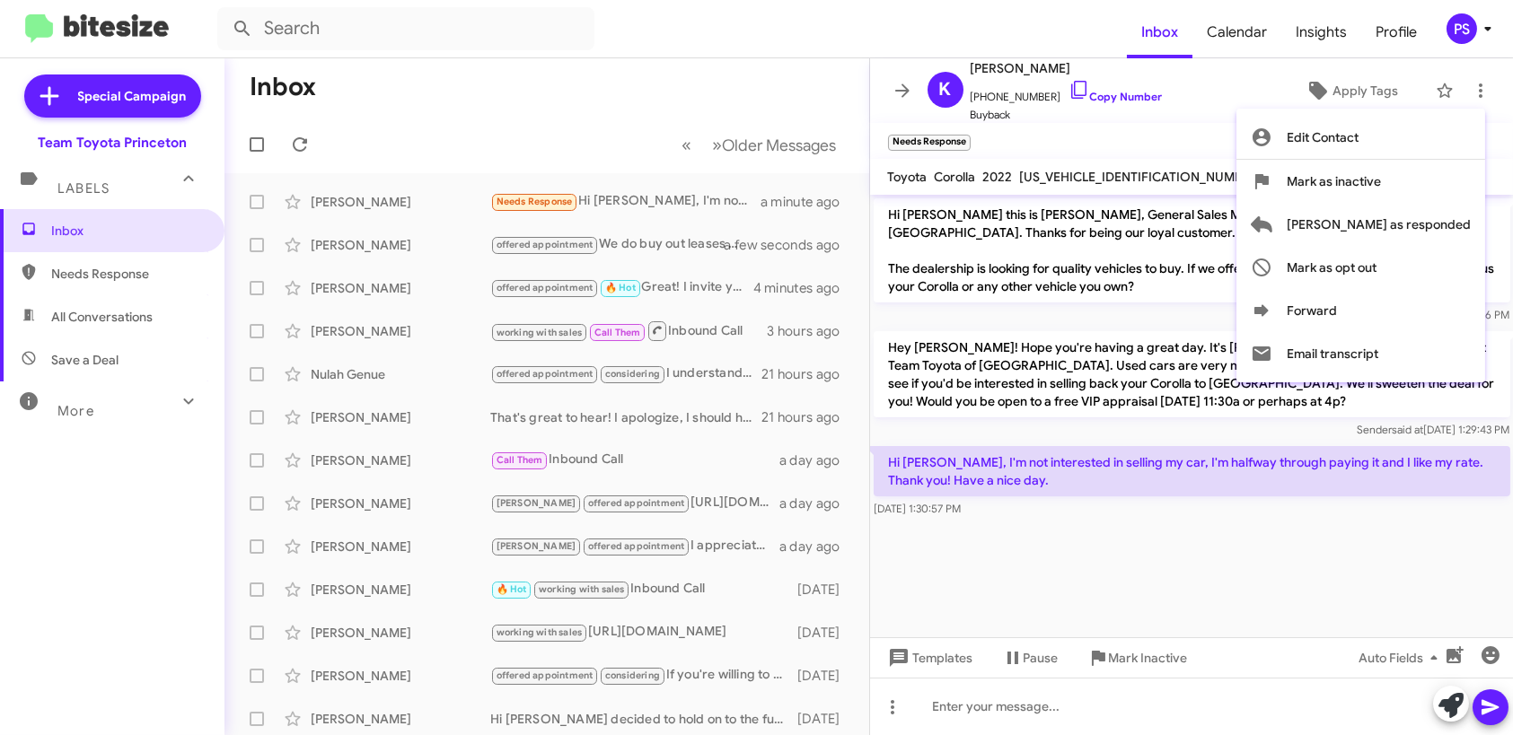
click at [1197, 144] on div at bounding box center [756, 367] width 1513 height 735
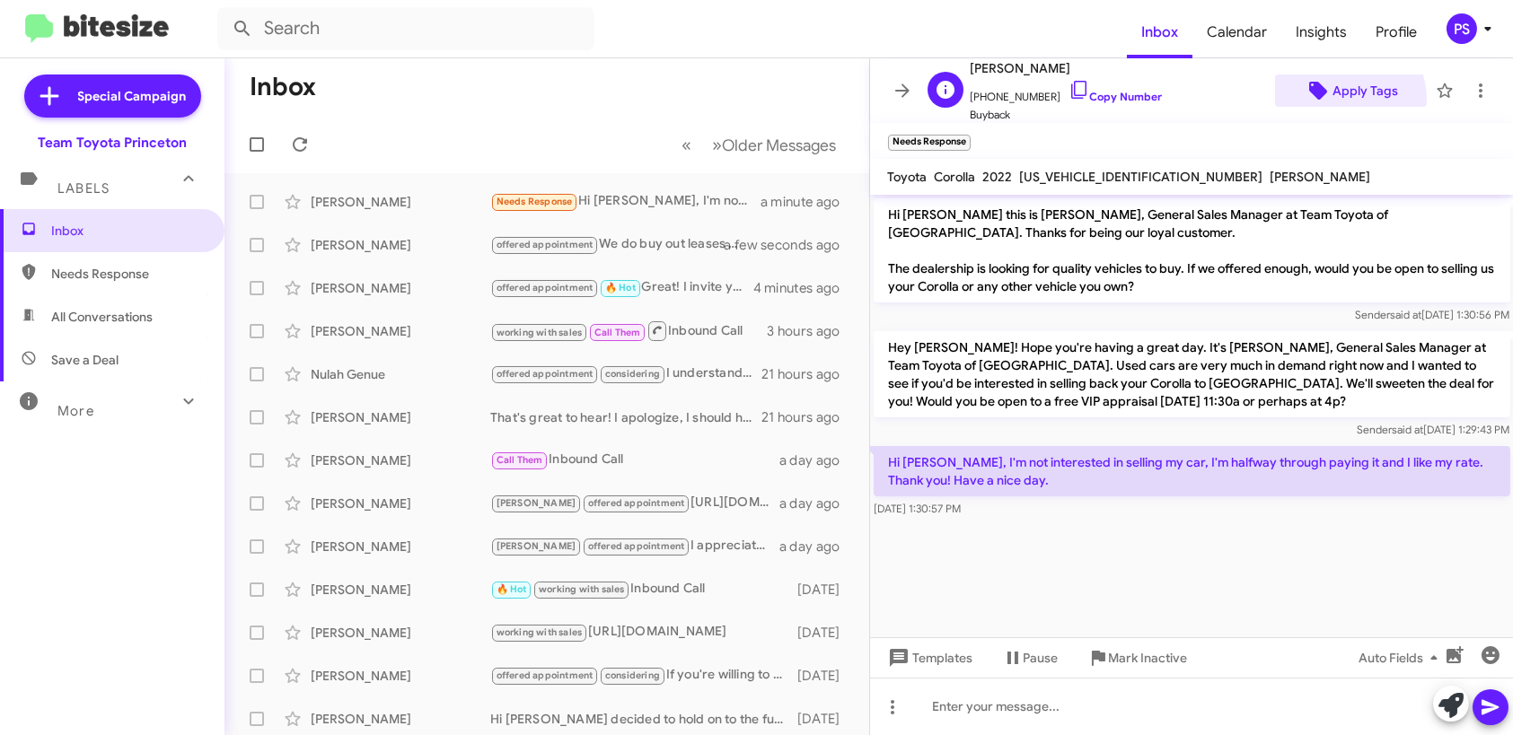
click at [1318, 101] on span "Apply Tags" at bounding box center [1350, 91] width 123 height 32
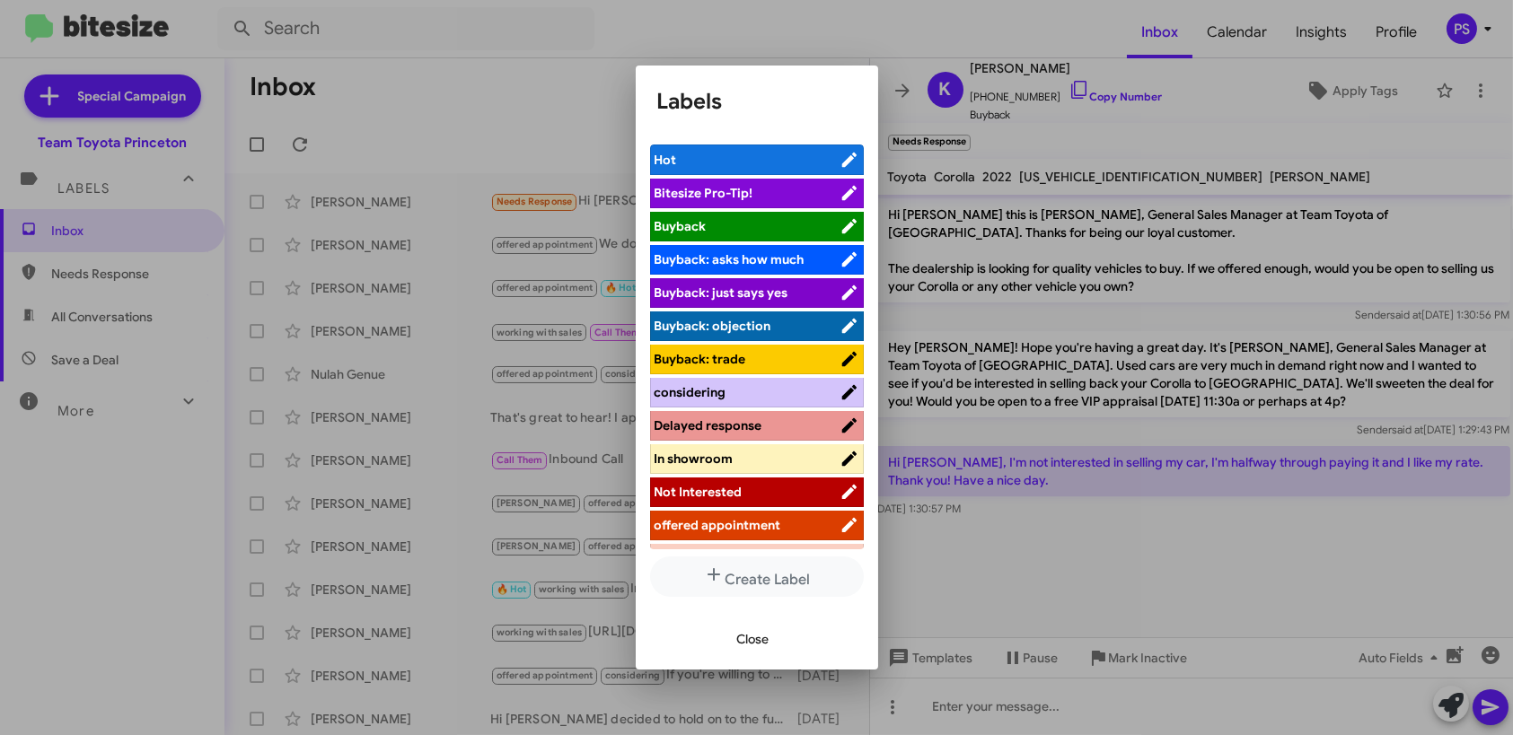
click at [714, 495] on span "Not Interested" at bounding box center [698, 492] width 88 height 16
click at [725, 633] on button "Close" at bounding box center [753, 639] width 61 height 32
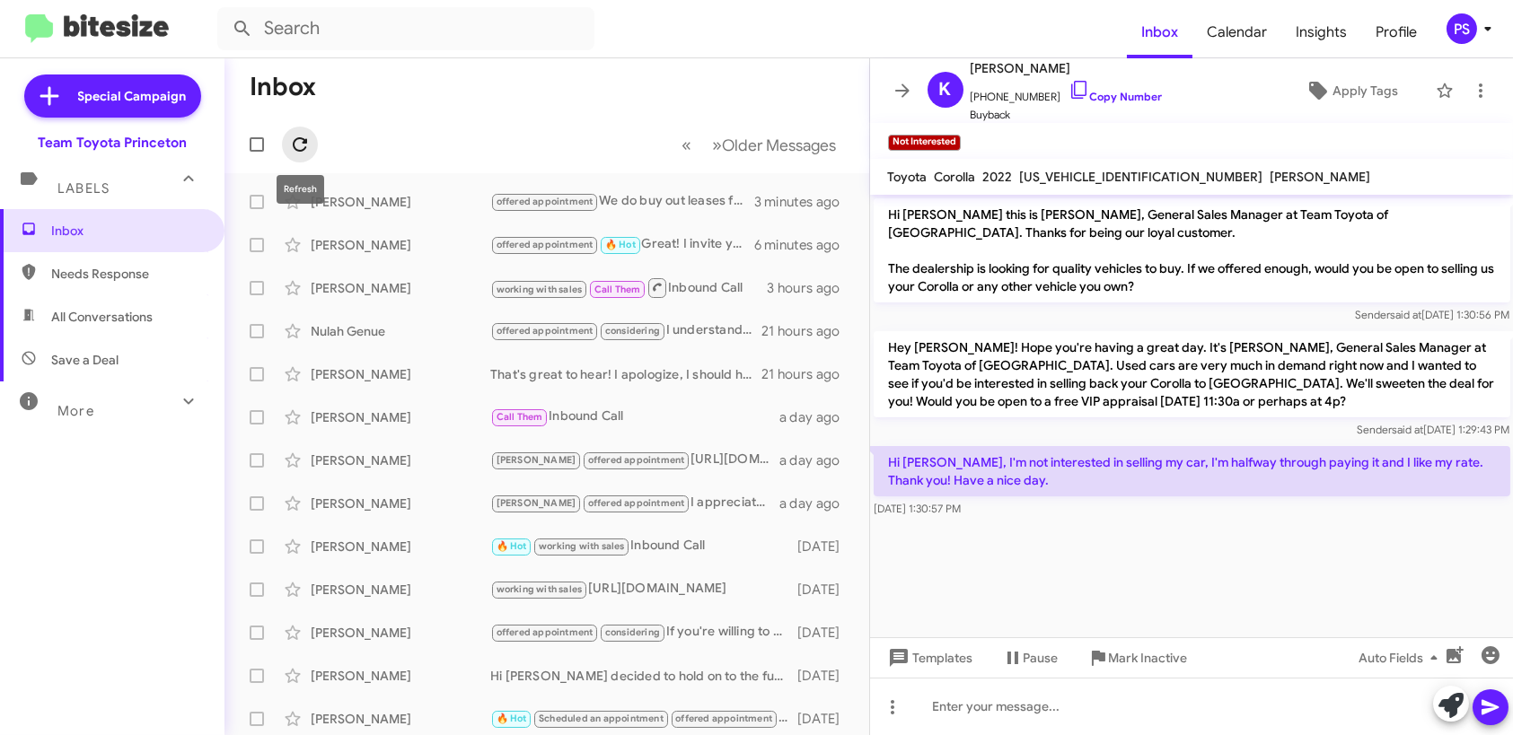
click at [301, 134] on icon at bounding box center [300, 145] width 22 height 22
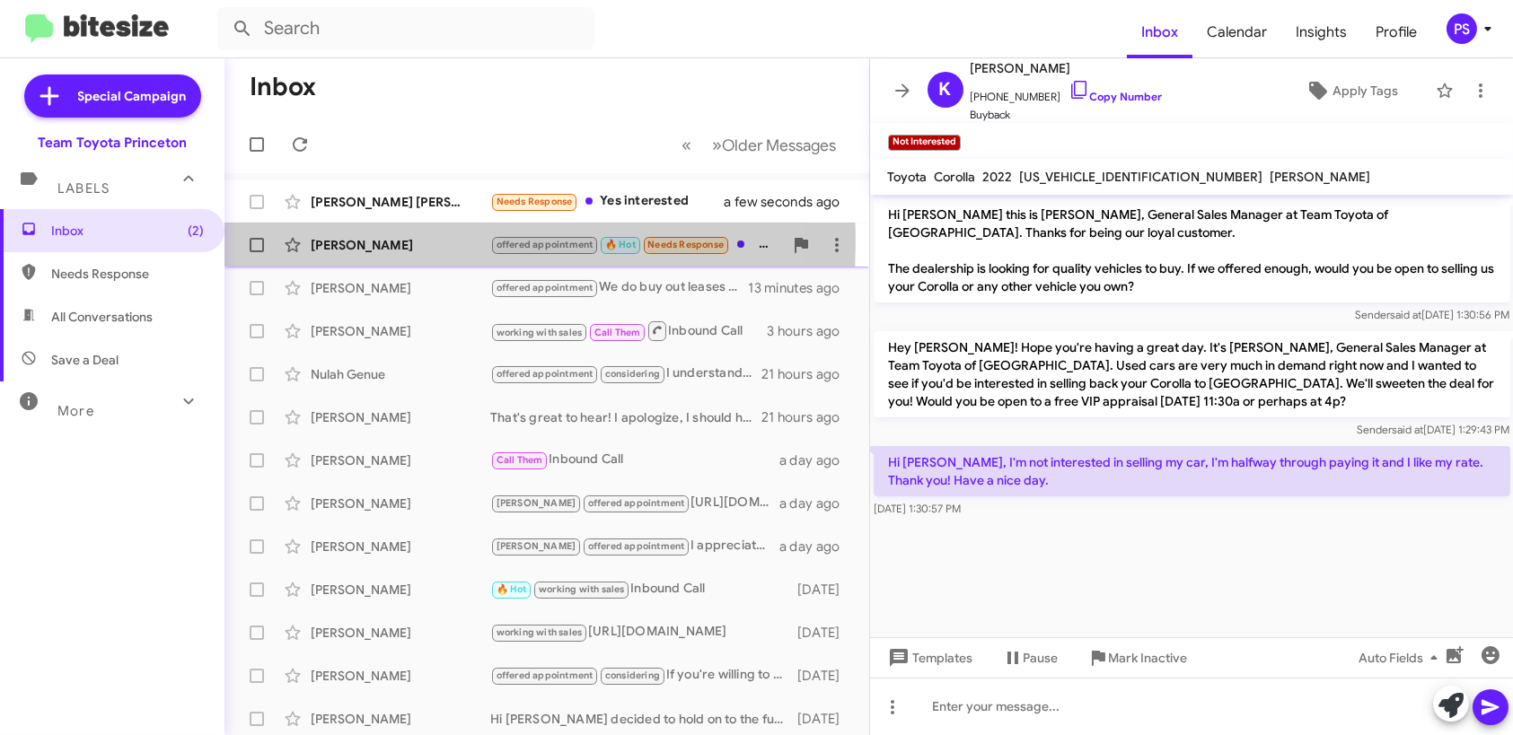
click at [373, 242] on div "[PERSON_NAME]" at bounding box center [401, 245] width 180 height 18
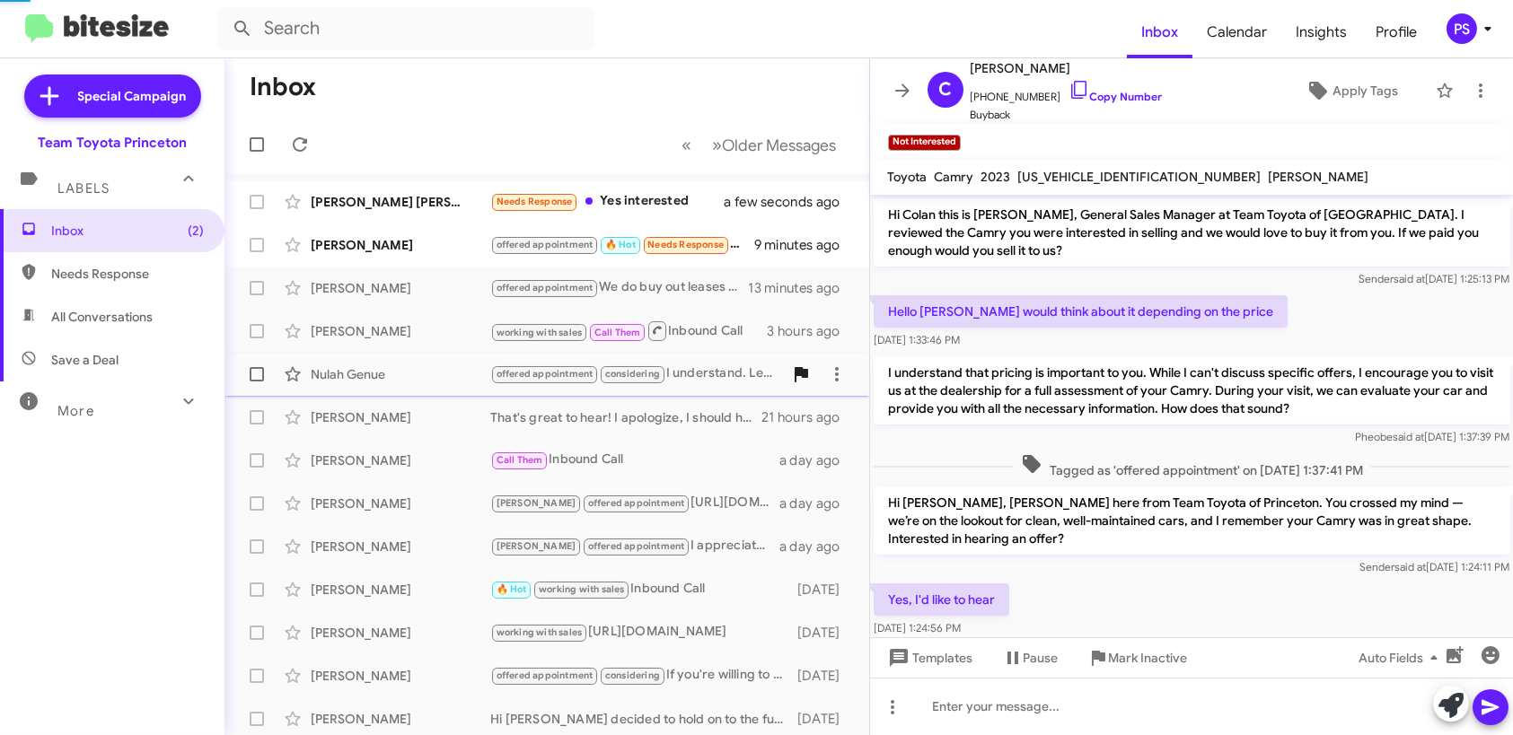
scroll to position [215, 0]
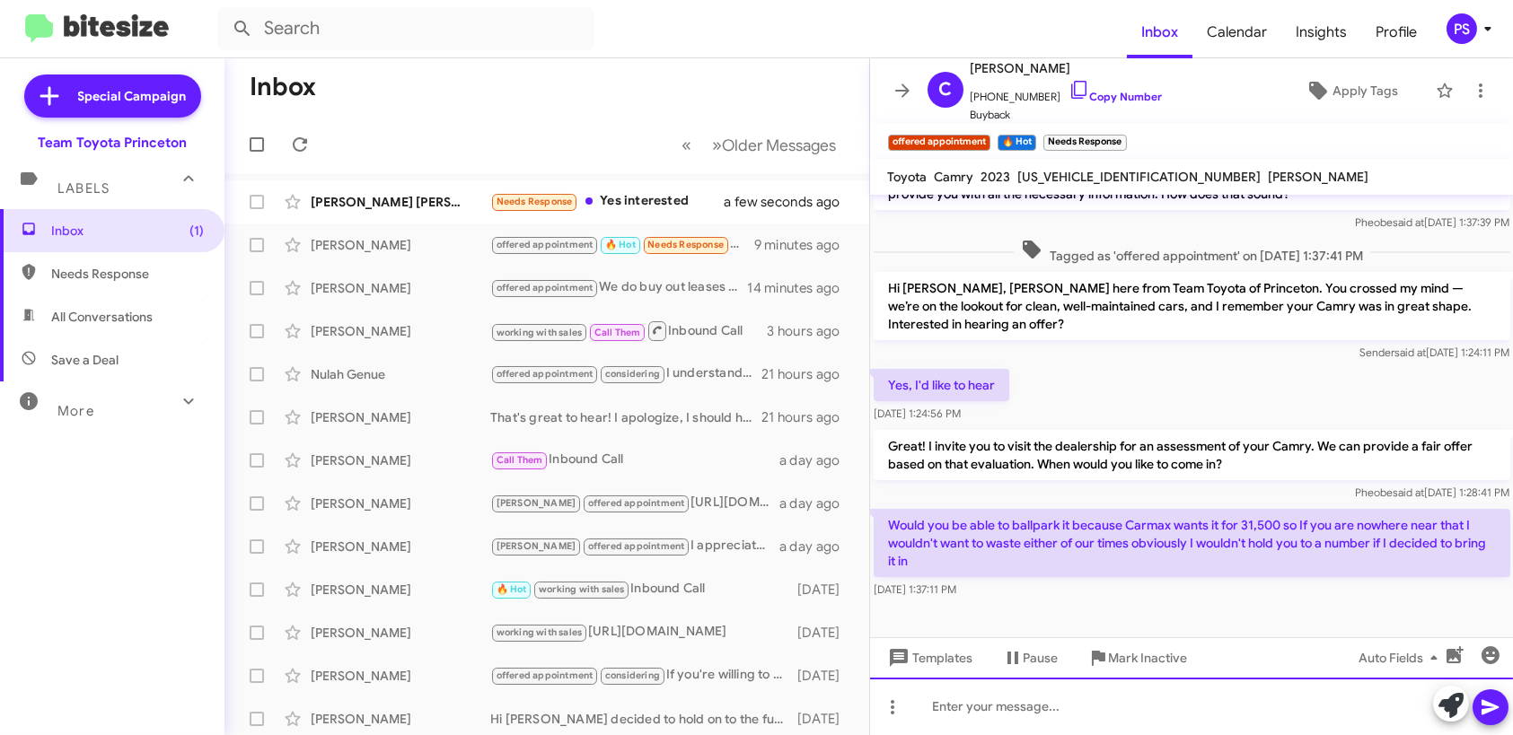
click at [1071, 705] on div at bounding box center [1192, 706] width 644 height 57
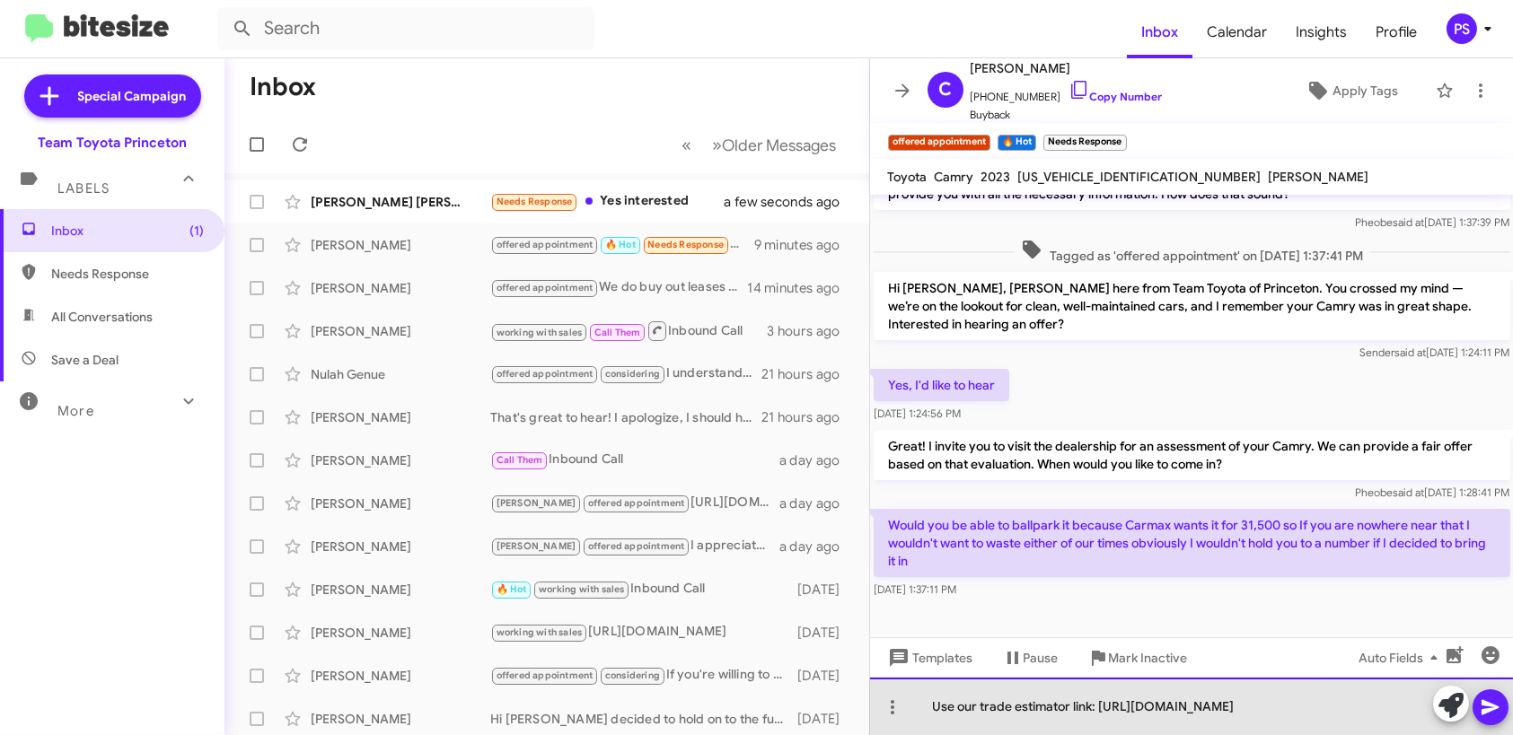
drag, startPoint x: 1213, startPoint y: 724, endPoint x: 1443, endPoint y: 705, distance: 230.6
click at [1213, 723] on div "Use our trade estimator link: [URL][DOMAIN_NAME]" at bounding box center [1192, 706] width 644 height 57
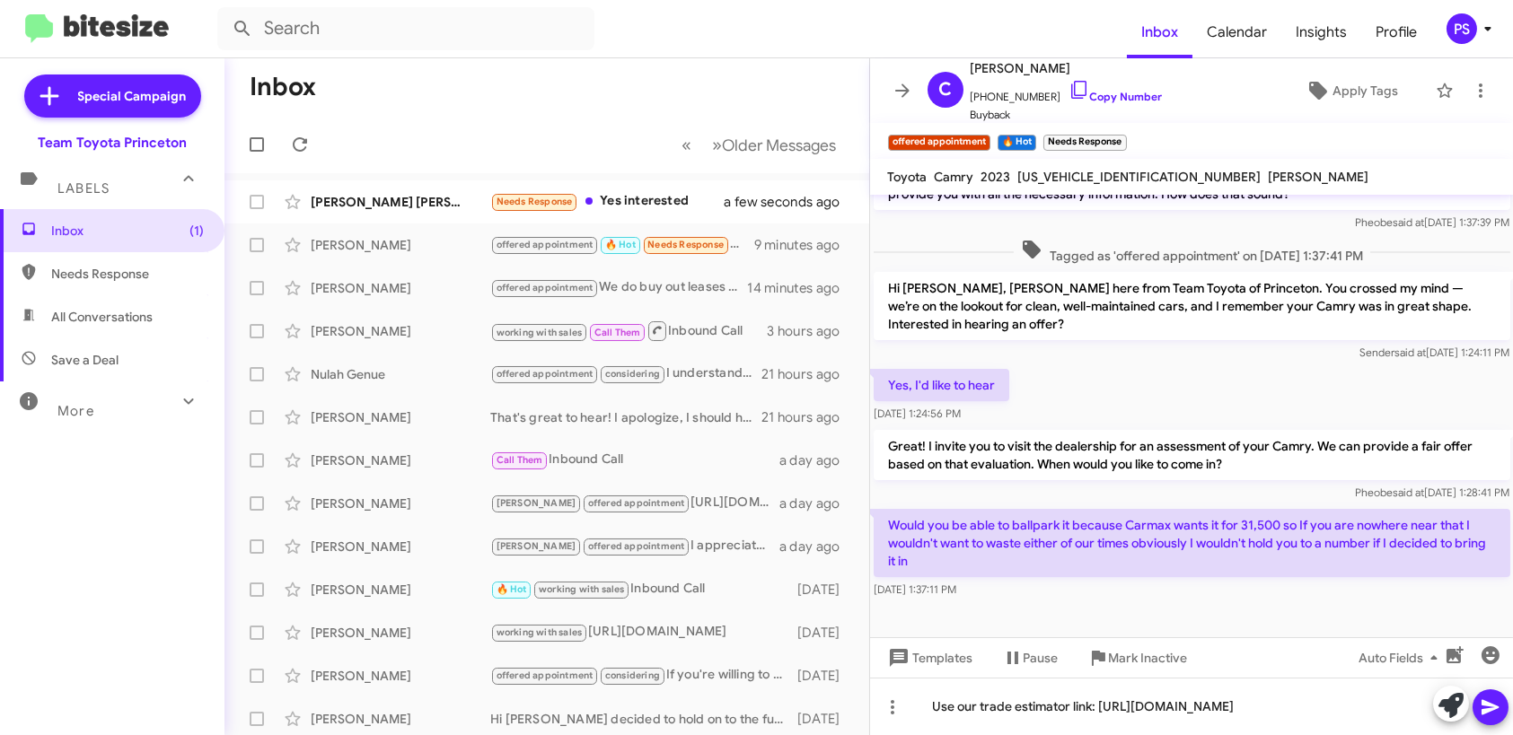
click at [1495, 702] on icon at bounding box center [1491, 708] width 22 height 22
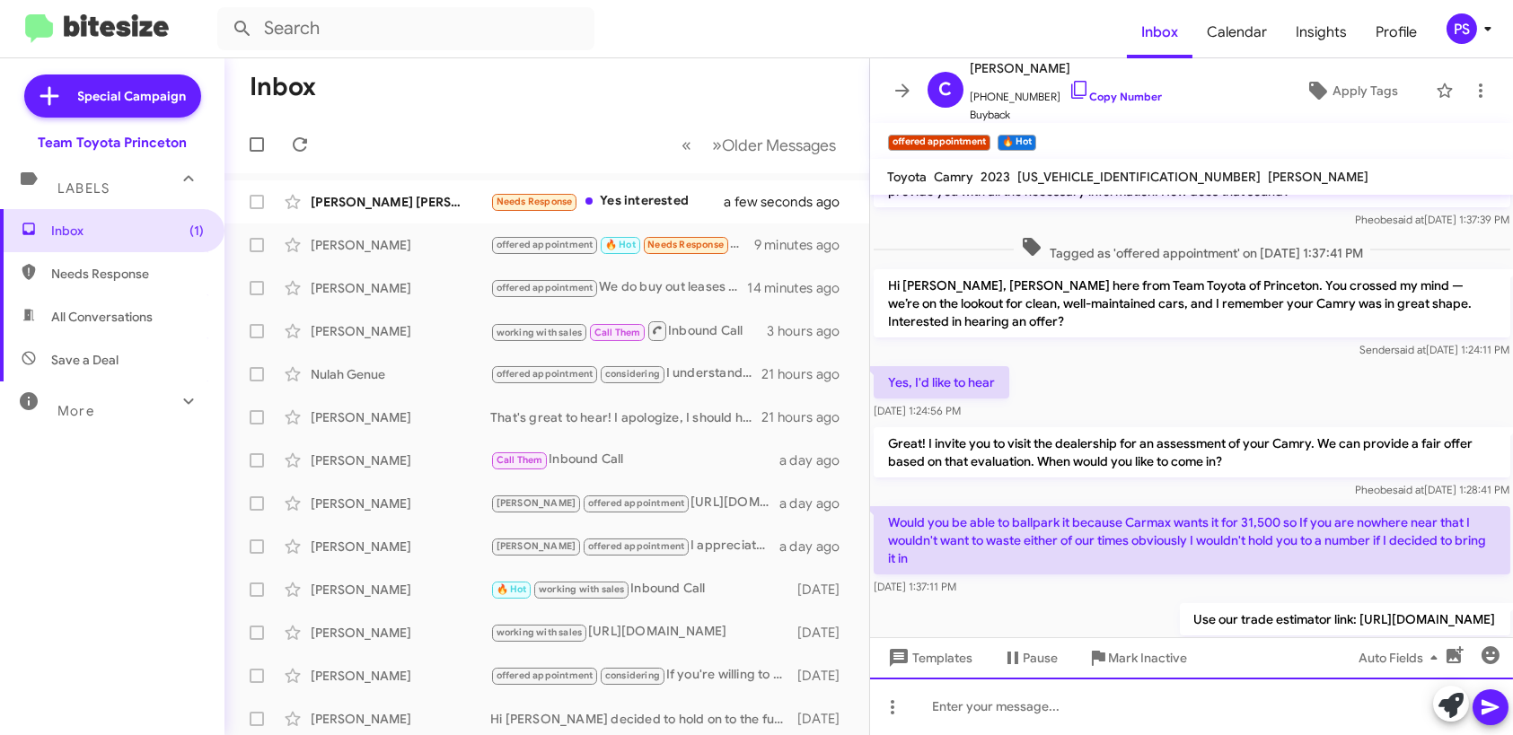
scroll to position [280, 0]
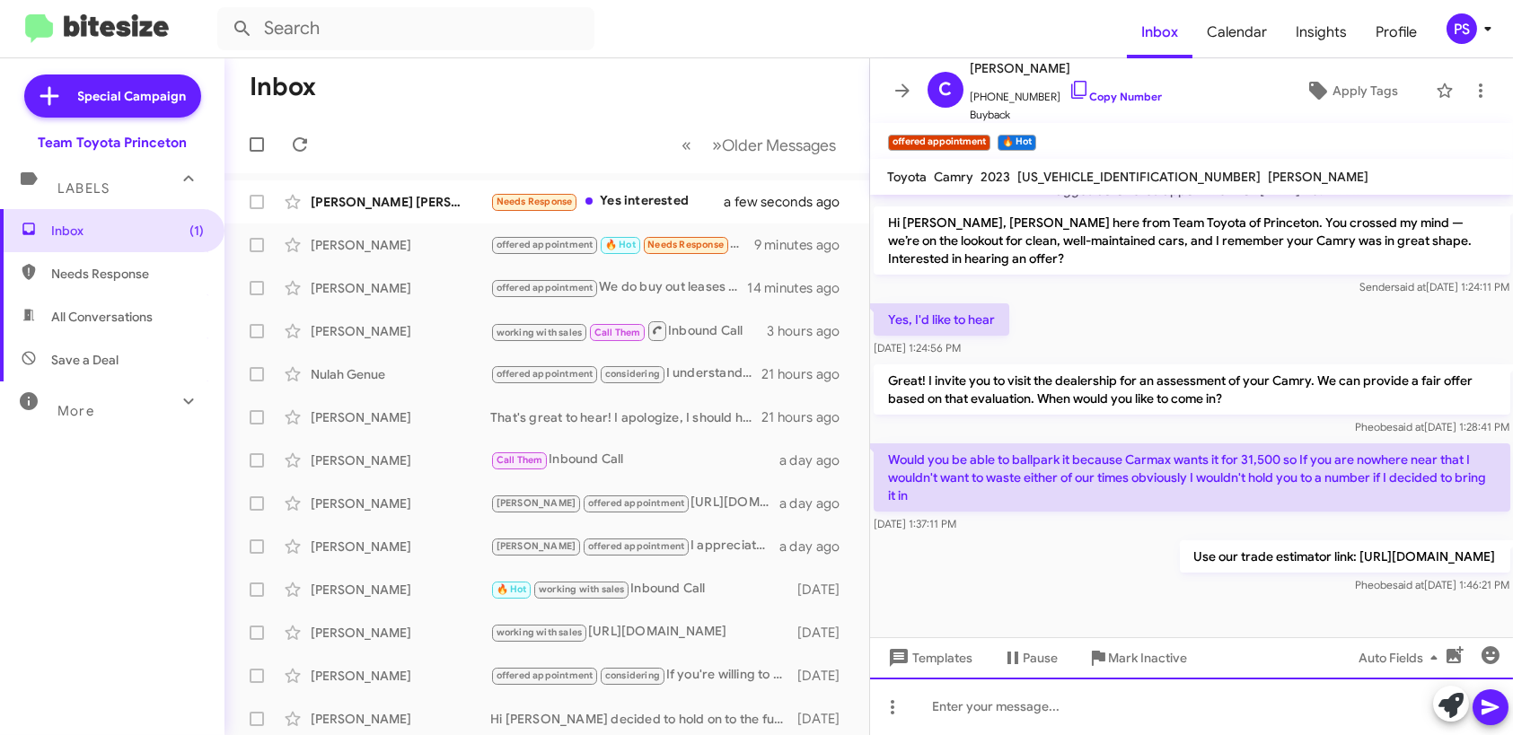
click at [1221, 697] on div at bounding box center [1192, 706] width 644 height 57
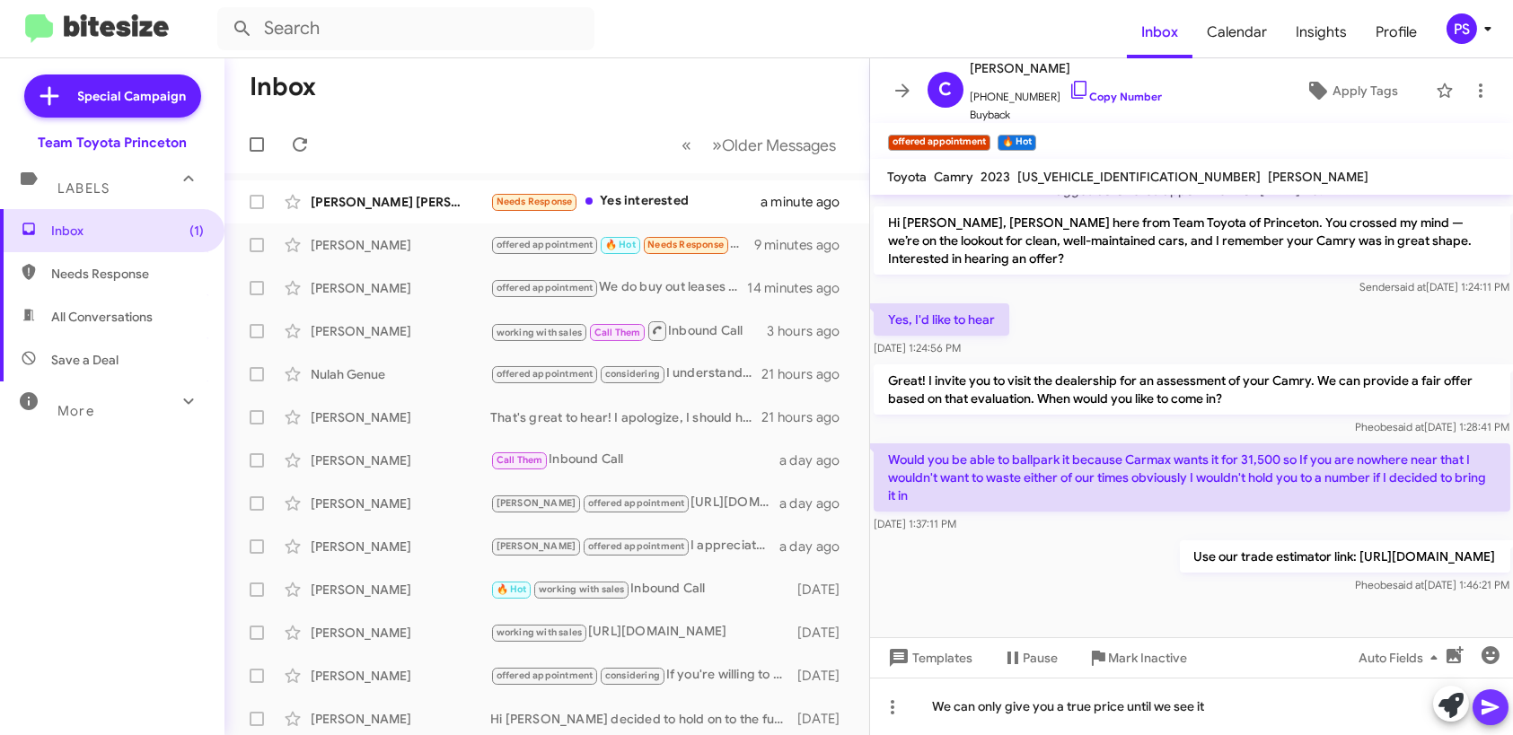
click at [1506, 711] on button at bounding box center [1490, 708] width 36 height 36
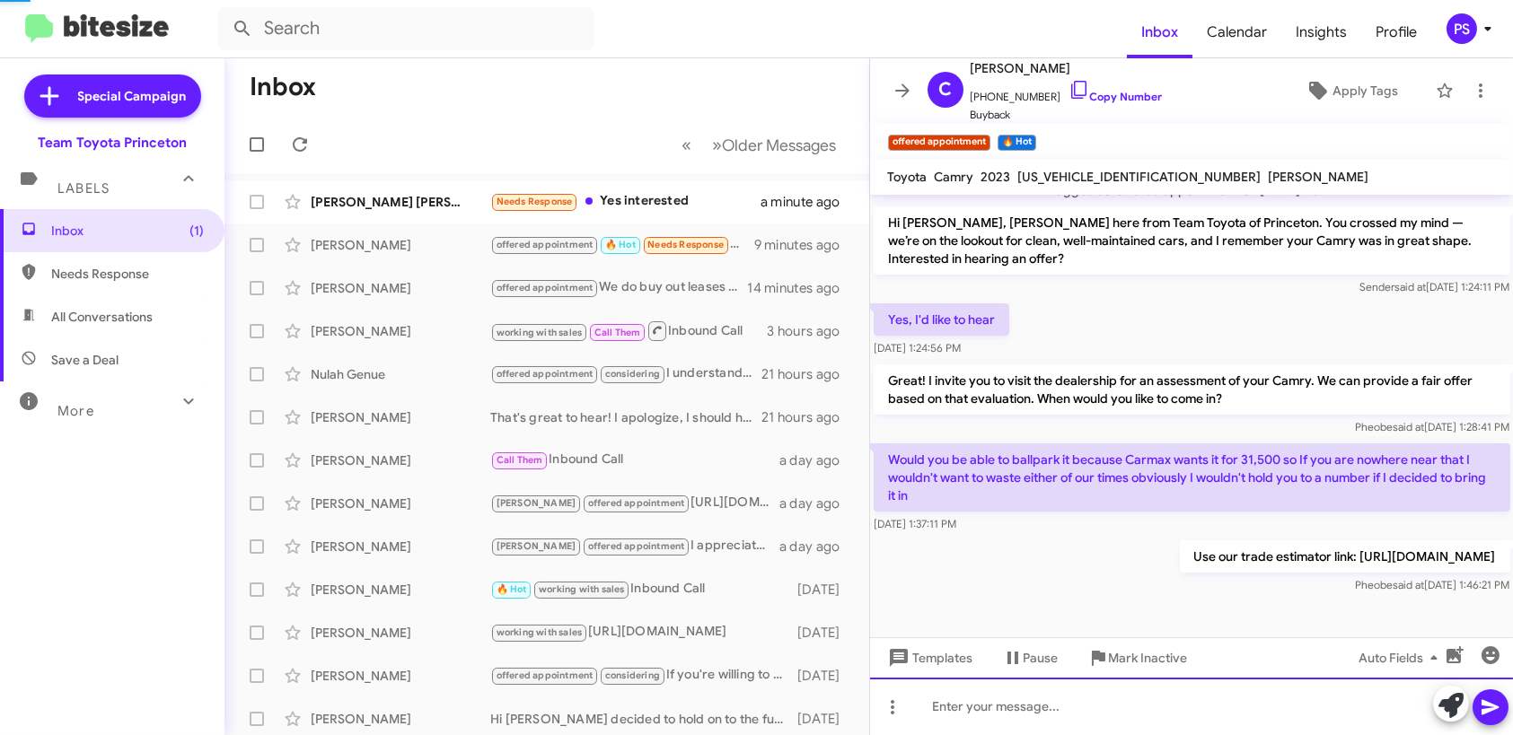
scroll to position [0, 0]
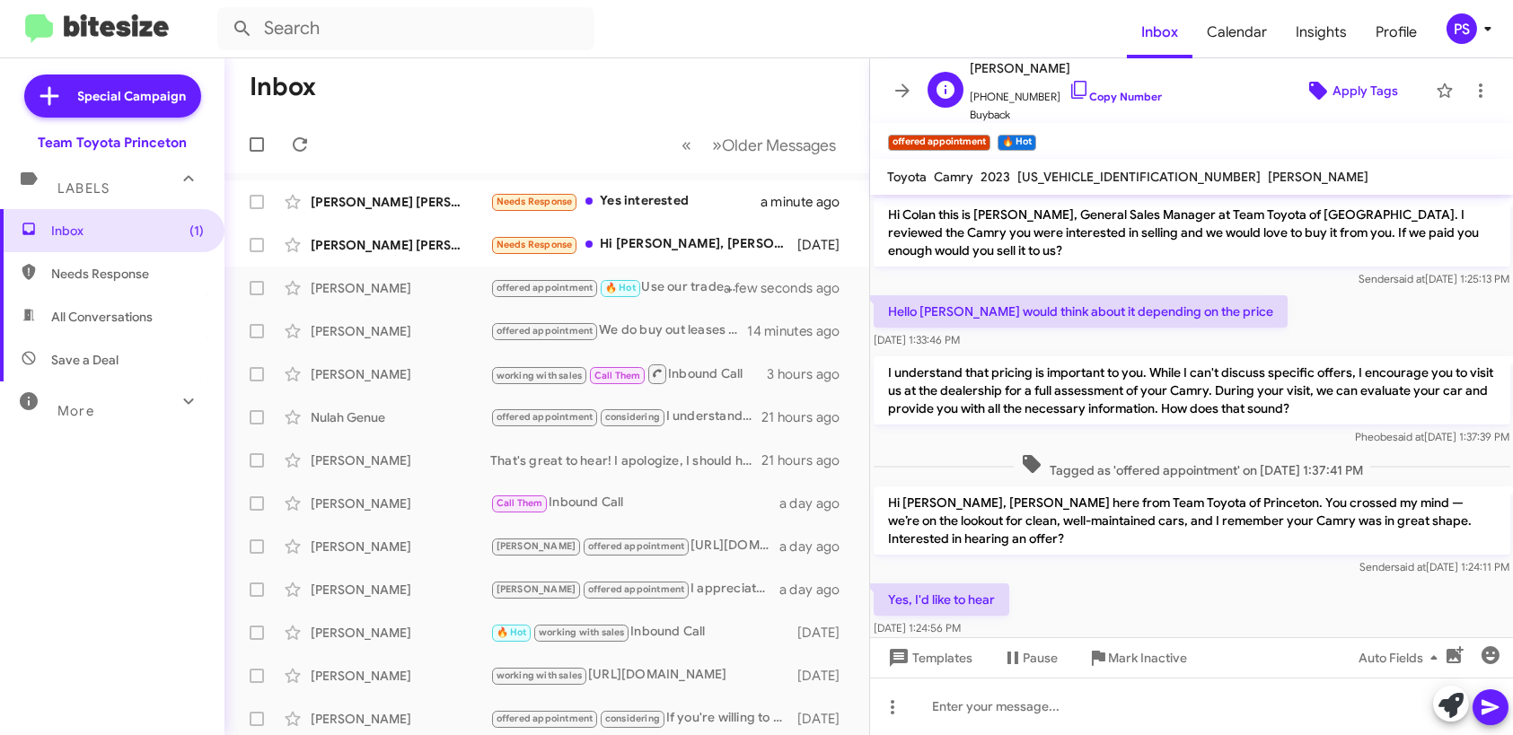
click at [1341, 83] on span "Apply Tags" at bounding box center [1365, 91] width 66 height 32
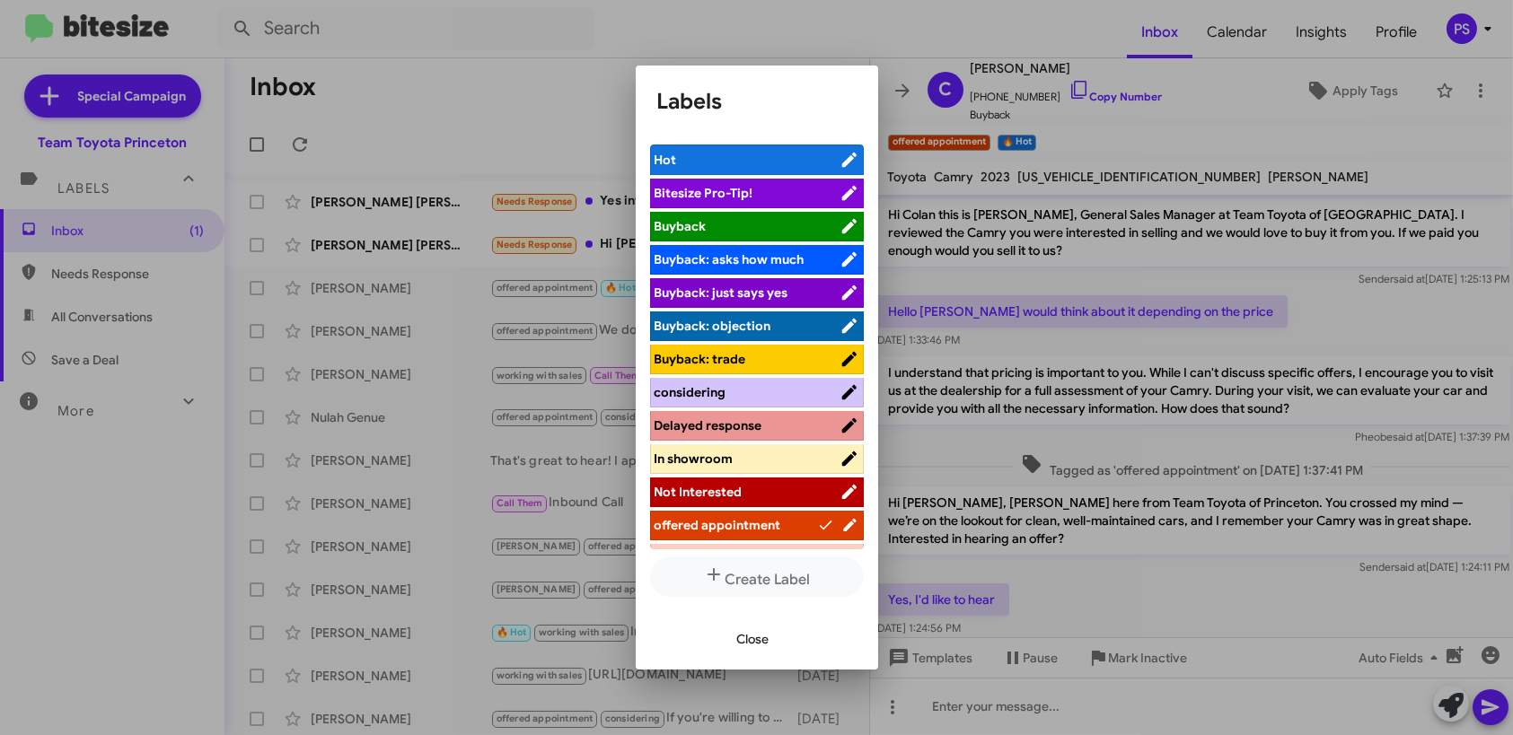
click at [761, 393] on span "considering" at bounding box center [746, 392] width 185 height 18
click at [776, 627] on button "Close" at bounding box center [753, 639] width 61 height 32
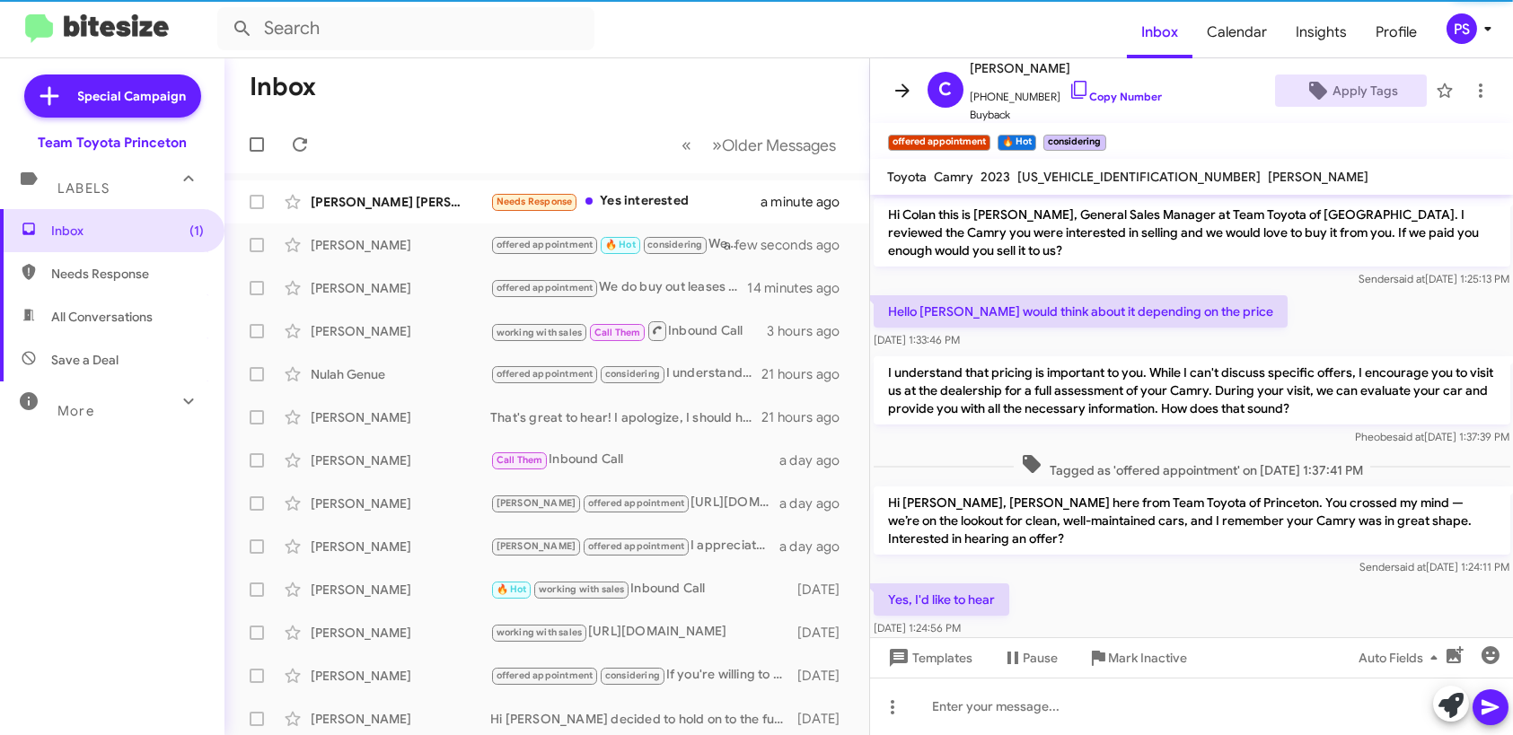
click at [886, 83] on span at bounding box center [902, 91] width 36 height 22
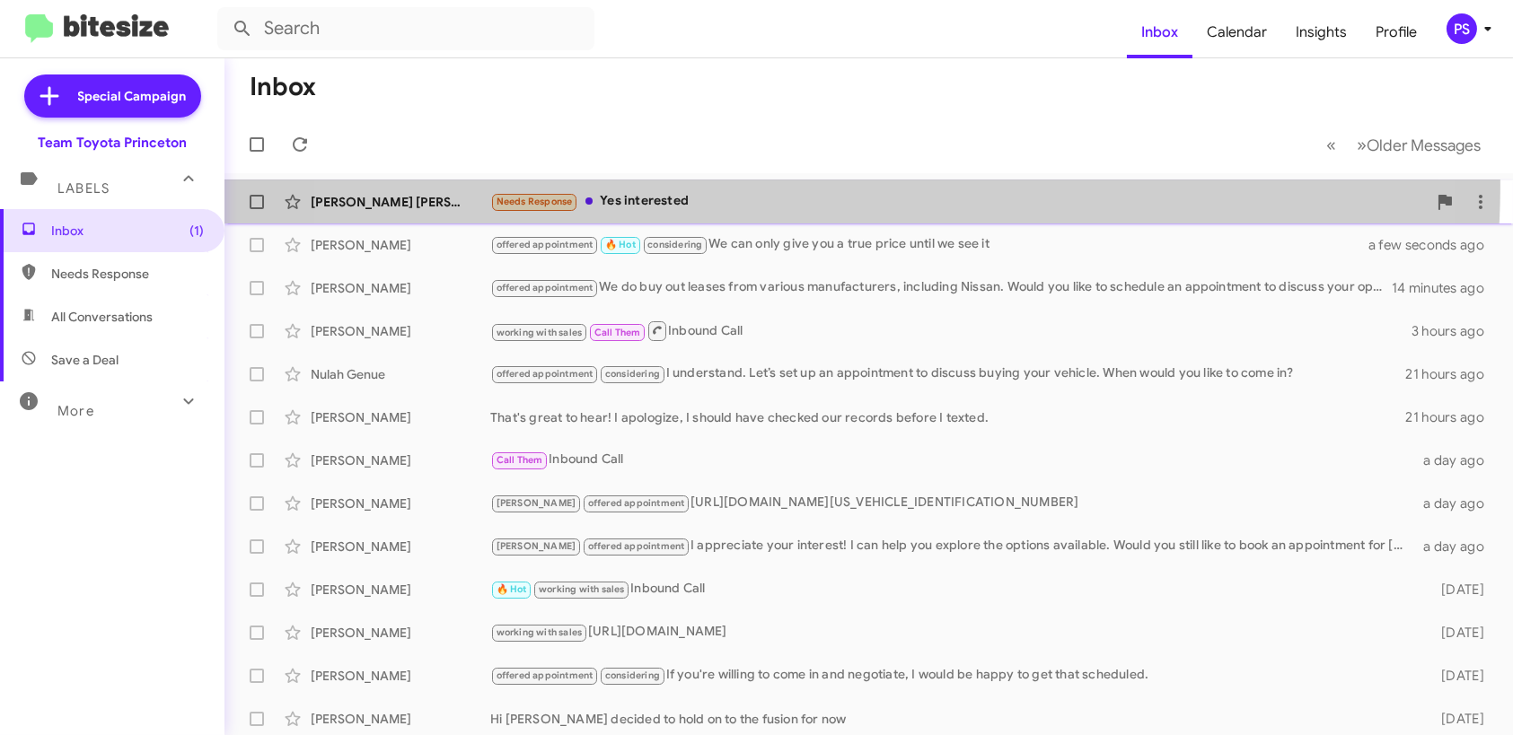
click at [793, 184] on div "[PERSON_NAME] [PERSON_NAME] Needs Response Yes interested a minute ago" at bounding box center [869, 202] width 1260 height 36
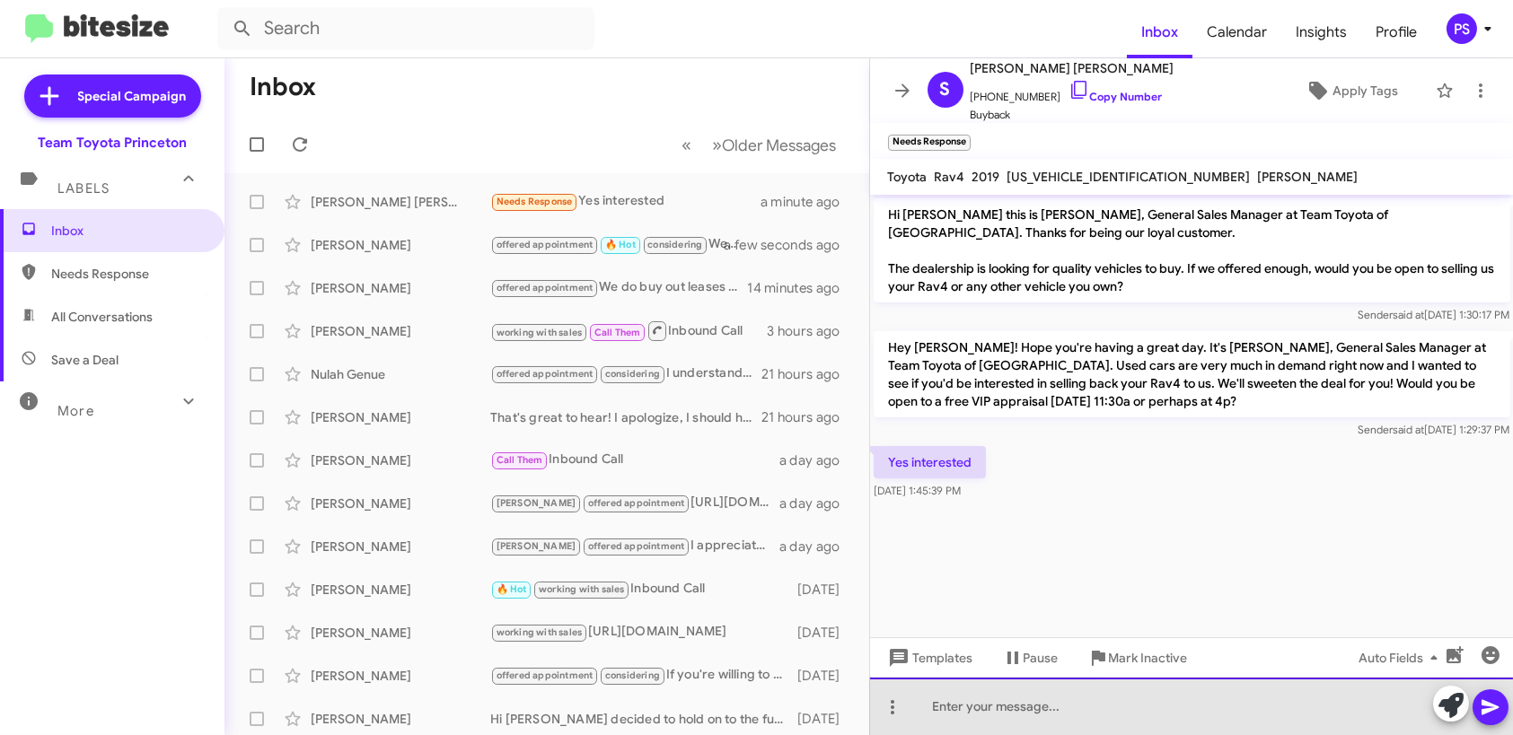
click at [1383, 722] on div at bounding box center [1192, 706] width 644 height 57
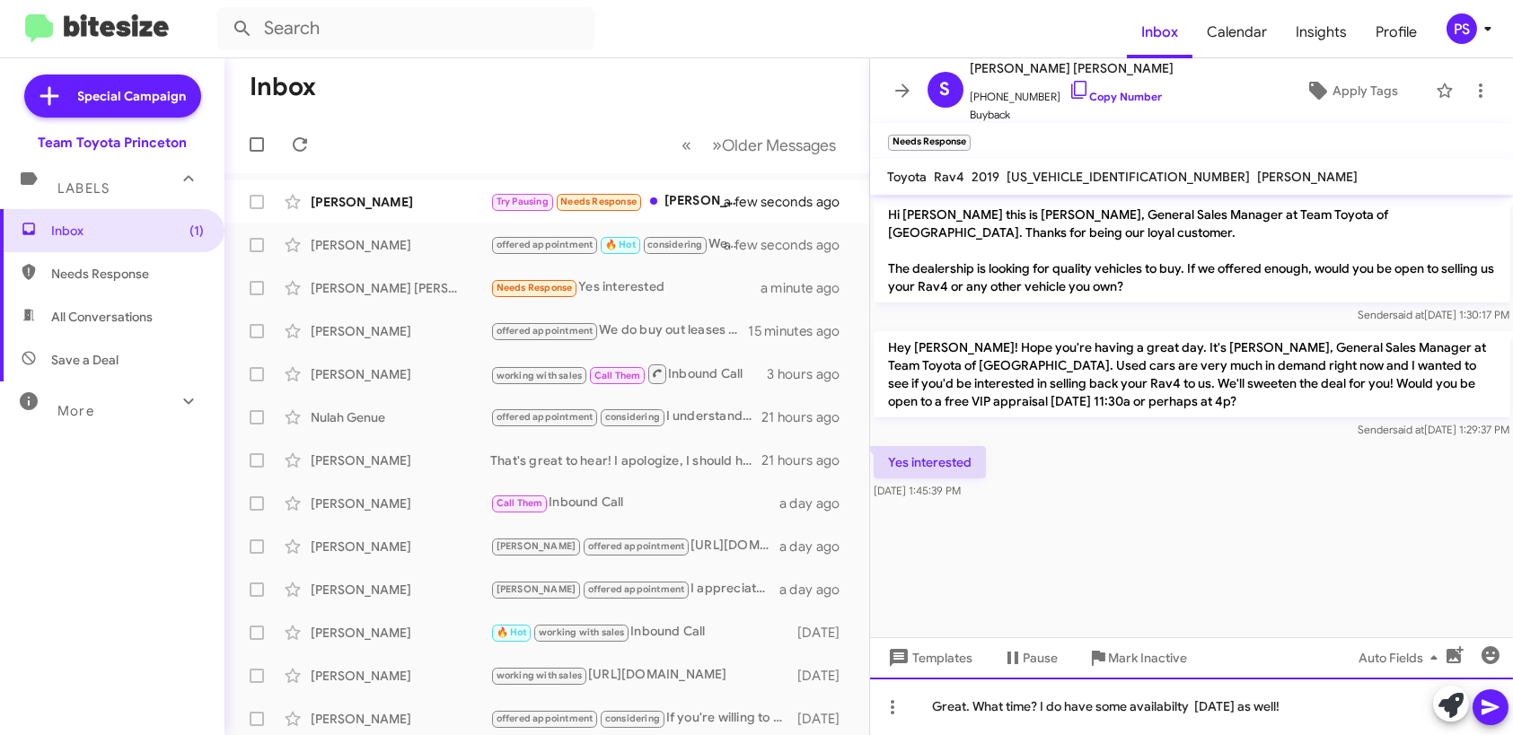
click at [1190, 706] on div "Great. What time? I do have some availabilty [DATE] as well!" at bounding box center [1192, 706] width 644 height 57
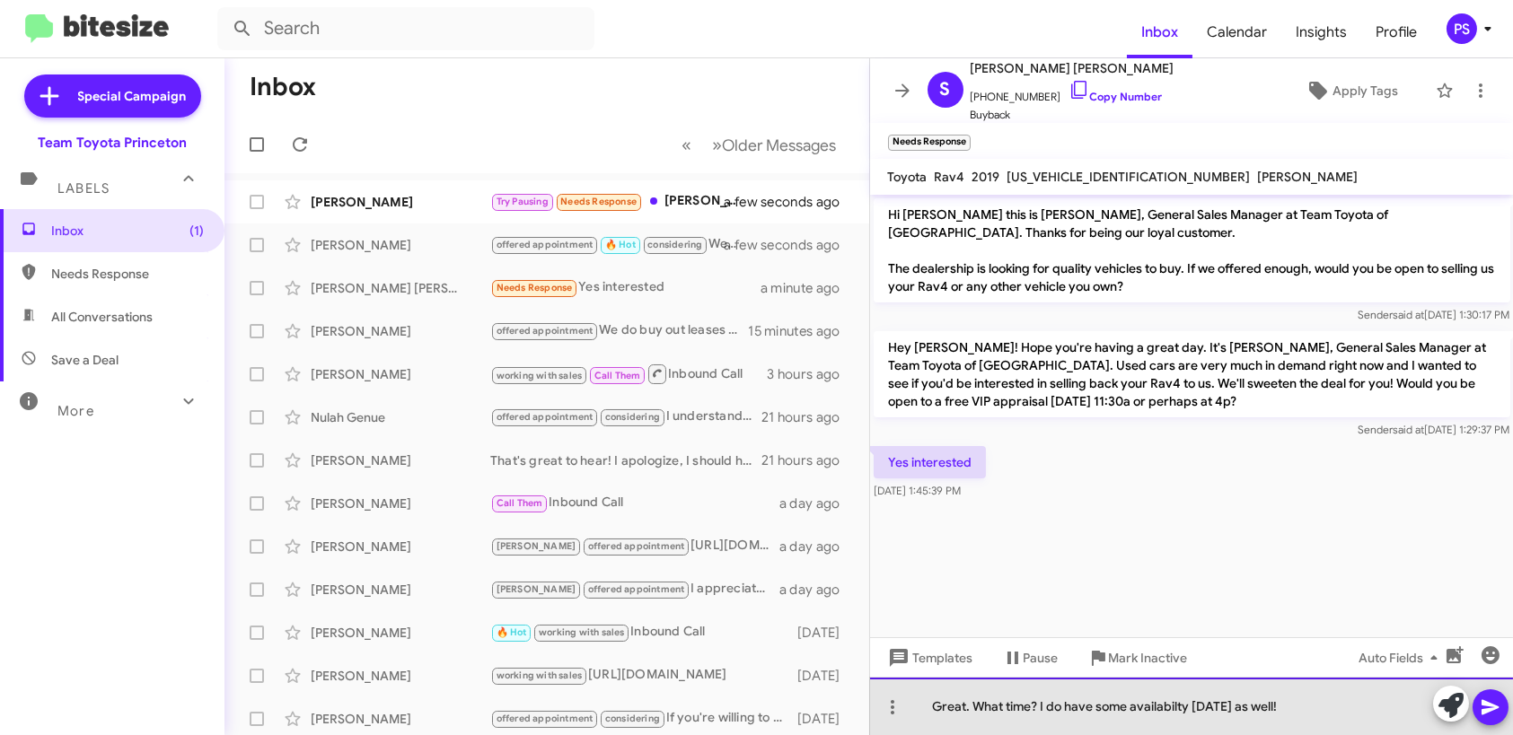
drag, startPoint x: 1173, startPoint y: 707, endPoint x: 1151, endPoint y: 714, distance: 22.7
click at [1151, 714] on div "Great. What time? I do have some availabilty [DATE] as well!" at bounding box center [1192, 706] width 644 height 57
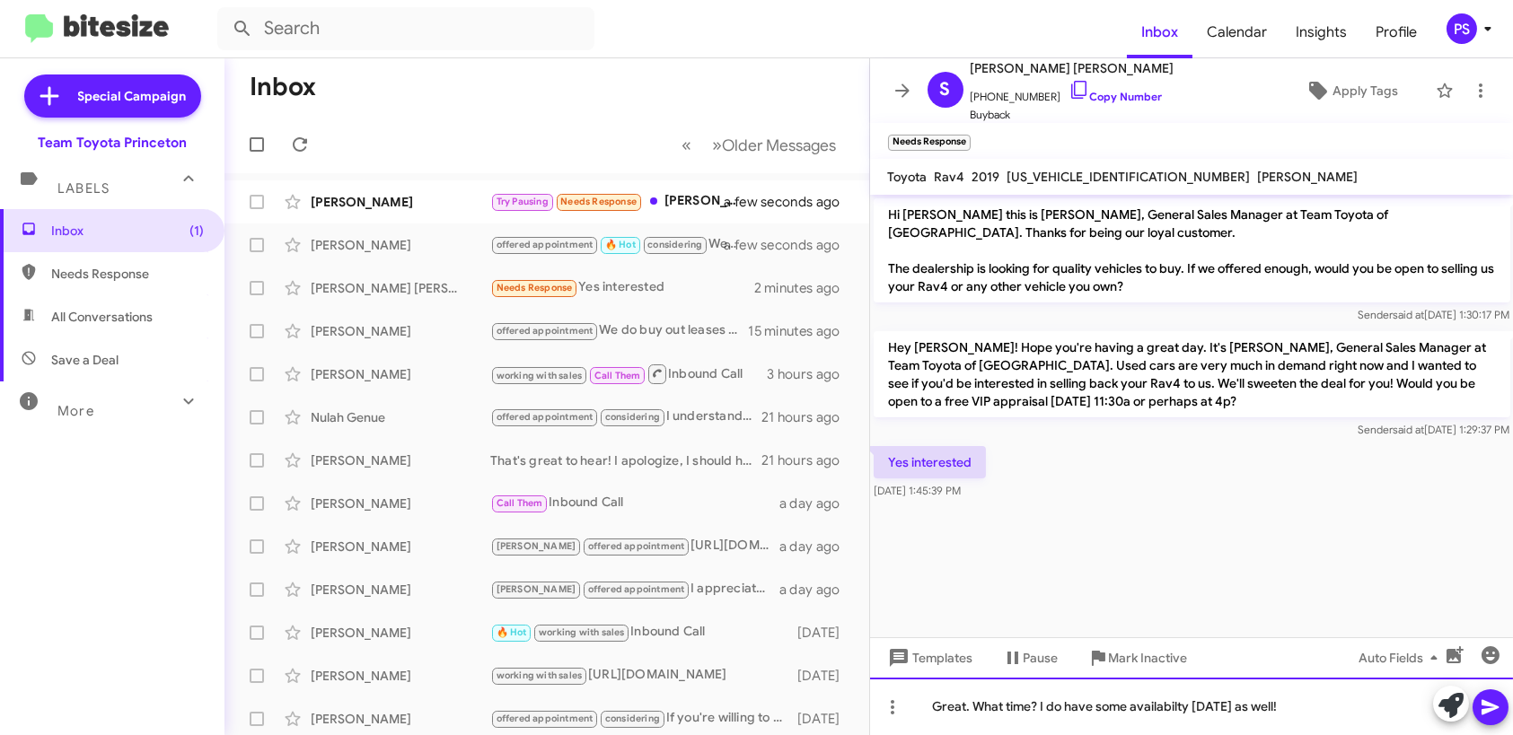
click at [1167, 707] on div "Great. What time? I do have some availabilty [DATE] as well!" at bounding box center [1192, 706] width 644 height 57
click at [1484, 700] on icon at bounding box center [1491, 708] width 22 height 22
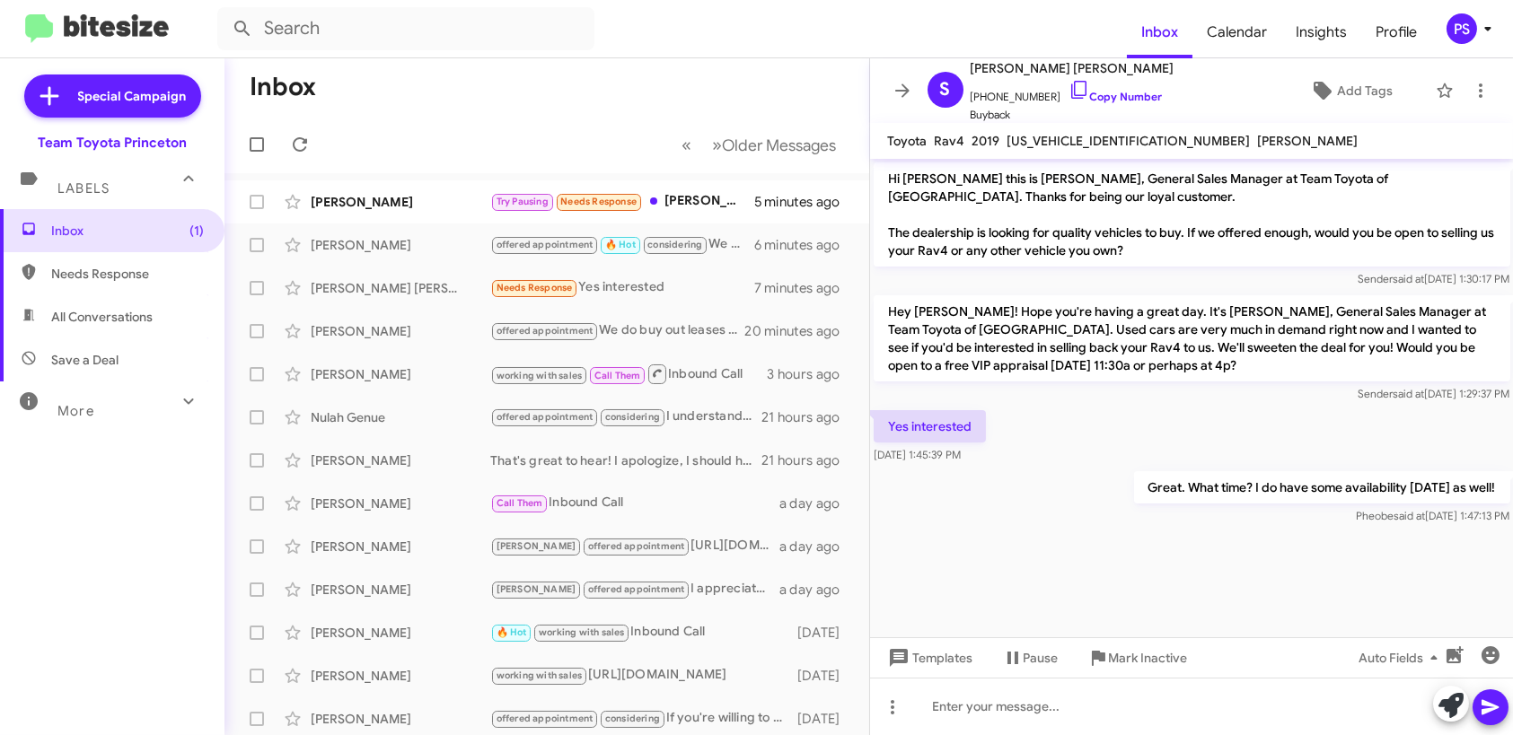
click at [43, 142] on div "Team Toyota Princeton" at bounding box center [112, 143] width 149 height 18
